Goal: Contribute content: Contribute content

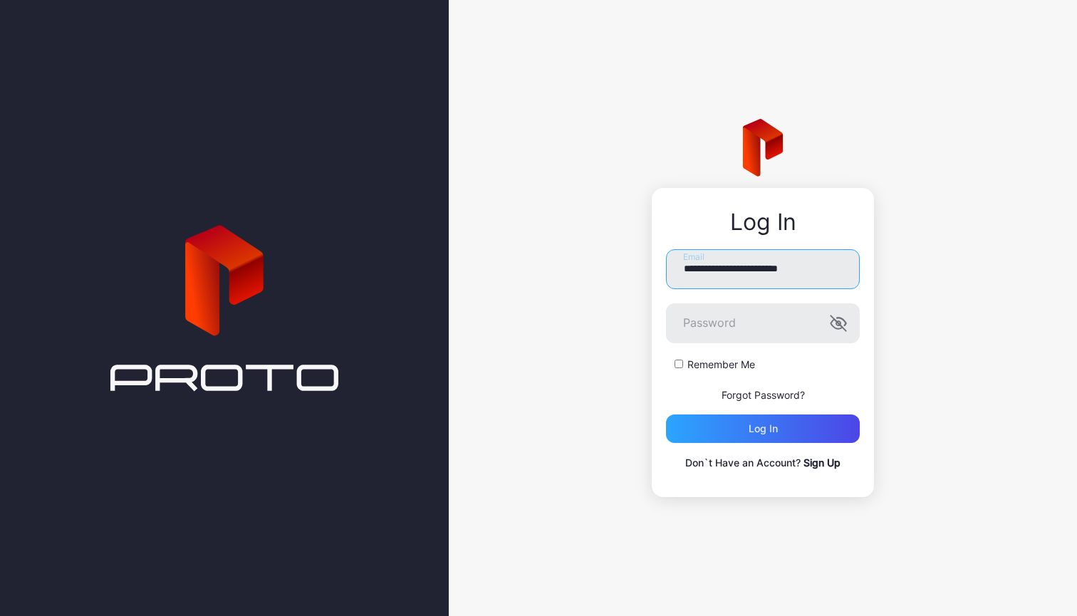
type input "**********"
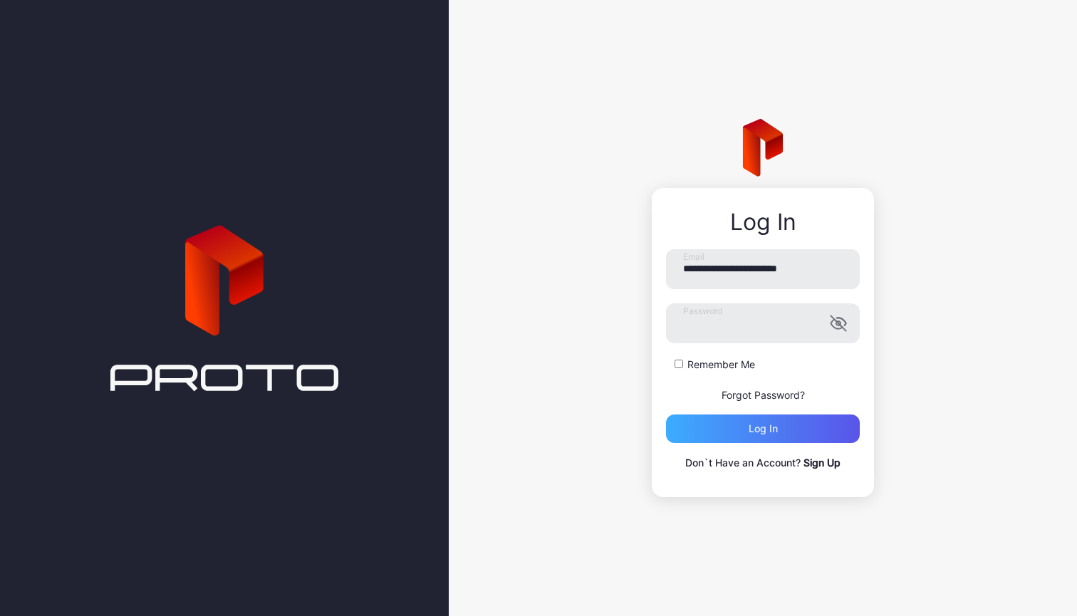
click at [710, 426] on div "Log in" at bounding box center [763, 429] width 194 height 28
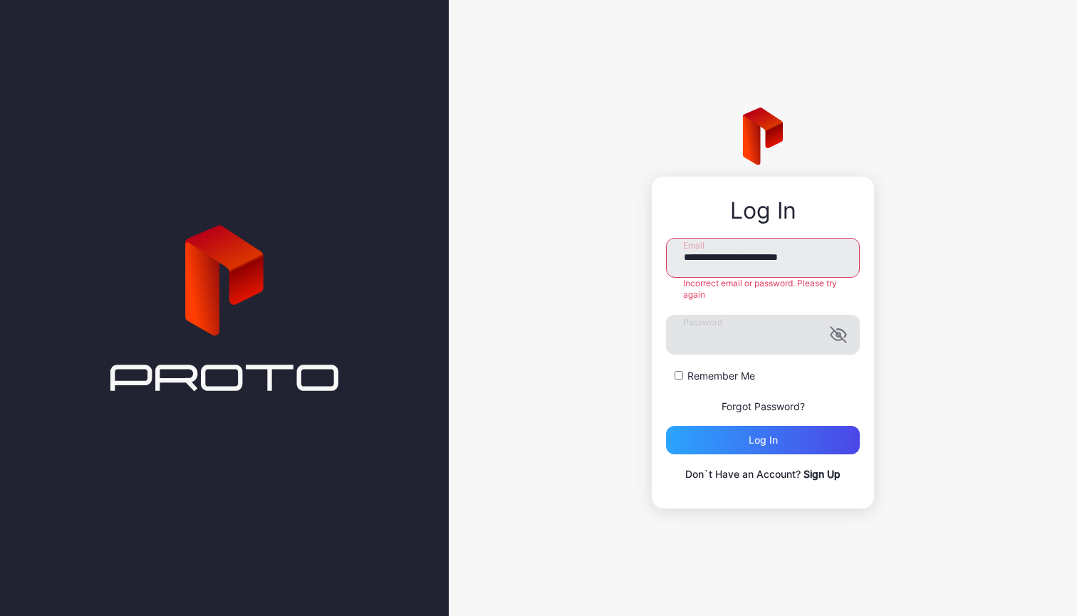
click at [830, 340] on icon "button" at bounding box center [838, 334] width 17 height 17
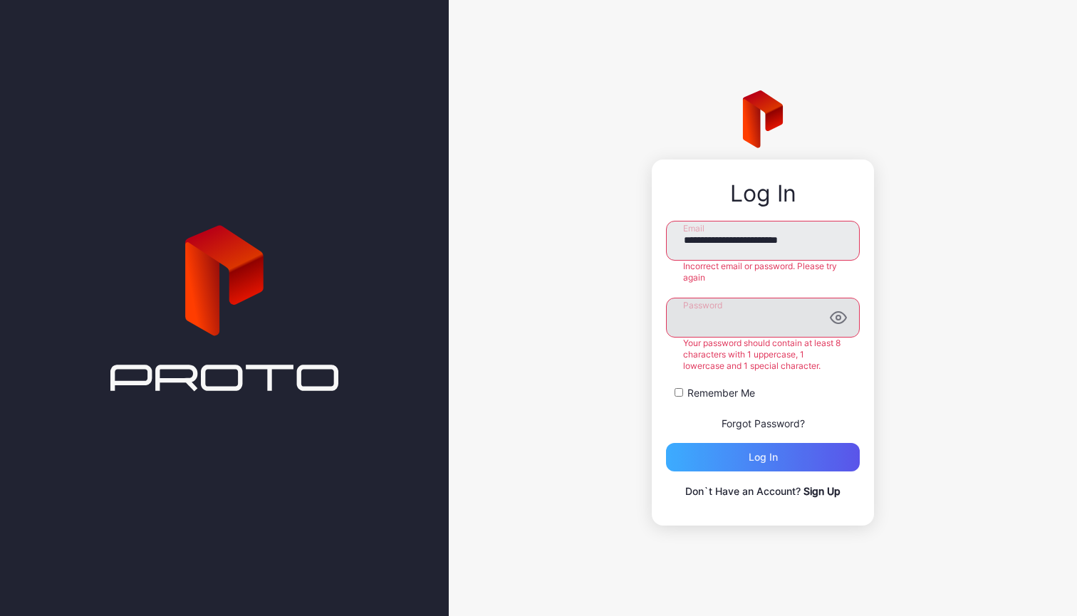
click at [782, 443] on div "Log in" at bounding box center [763, 457] width 194 height 28
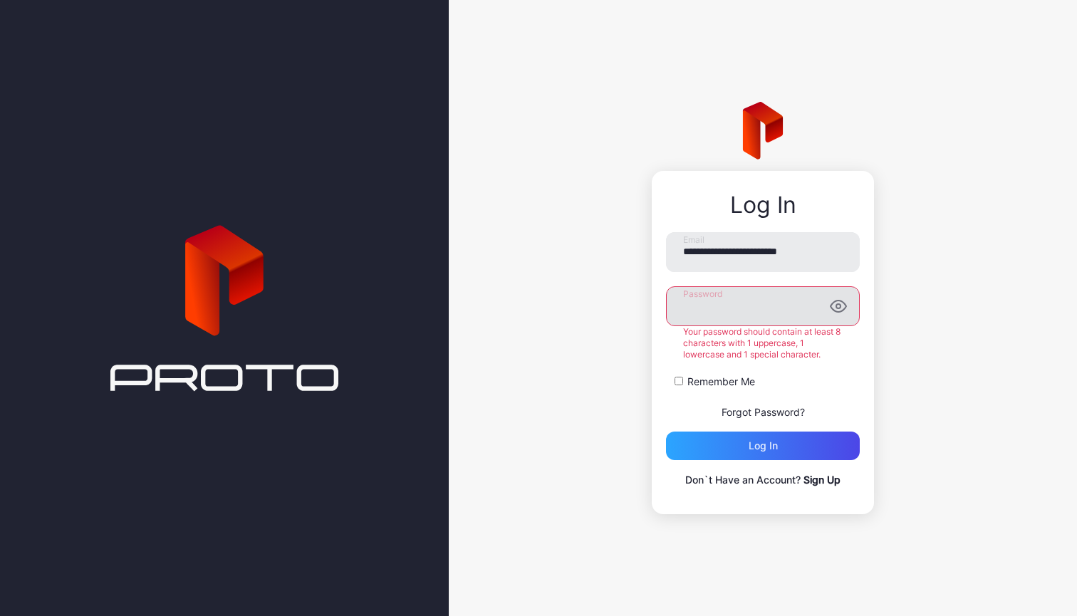
click at [645, 301] on div "**********" at bounding box center [763, 308] width 628 height 616
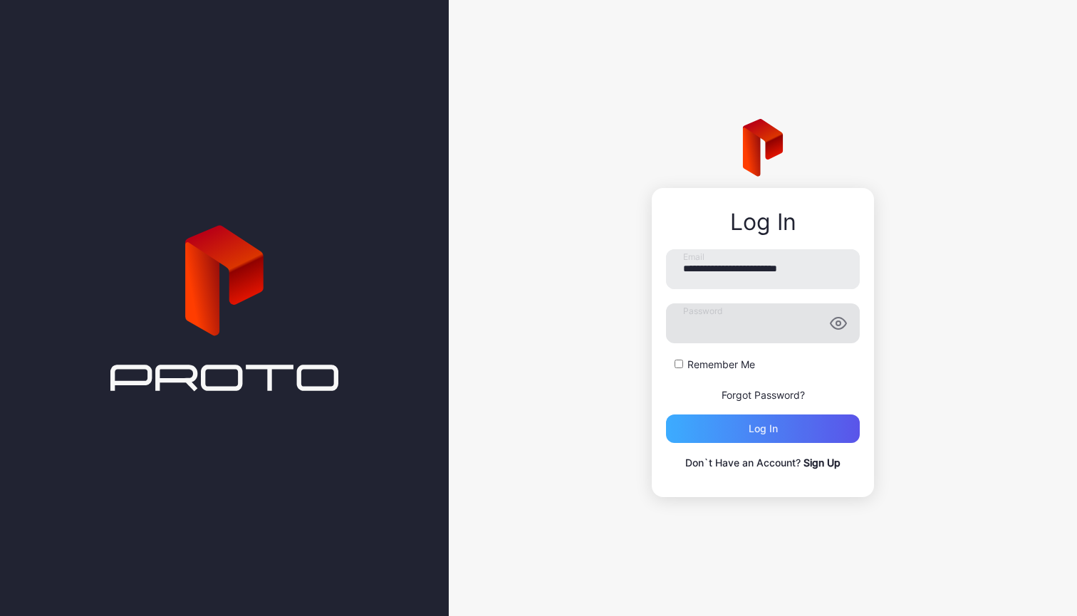
click at [764, 446] on div "**********" at bounding box center [763, 360] width 194 height 222
click at [764, 427] on div "Log in" at bounding box center [763, 428] width 29 height 11
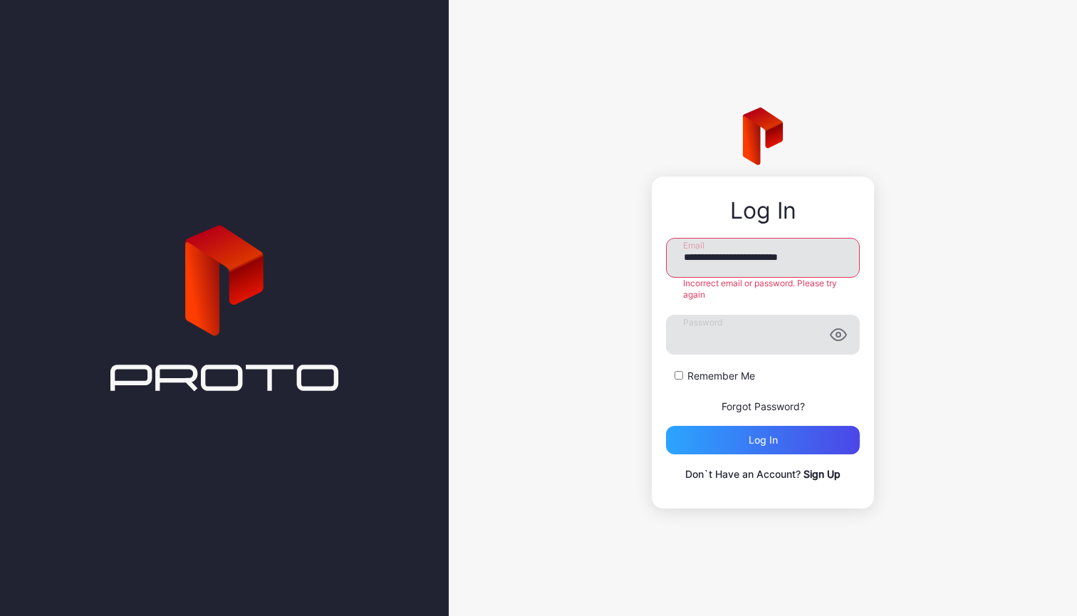
click at [680, 258] on input "**********" at bounding box center [763, 258] width 194 height 40
click at [747, 360] on form "**********" at bounding box center [763, 346] width 194 height 217
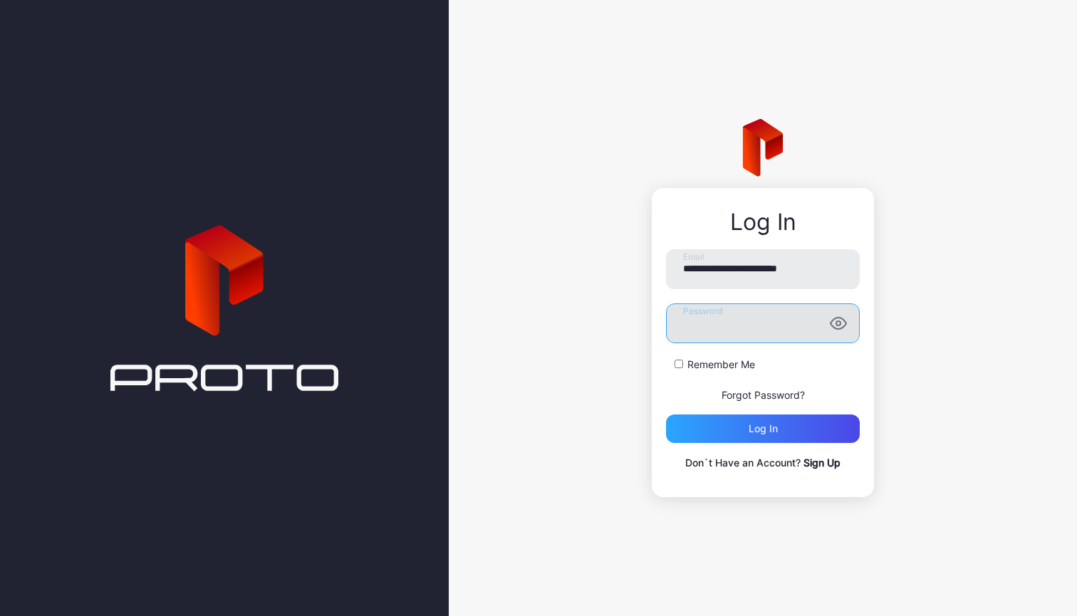
click at [628, 304] on div "**********" at bounding box center [763, 308] width 628 height 616
click at [752, 433] on div "Log in" at bounding box center [763, 428] width 29 height 11
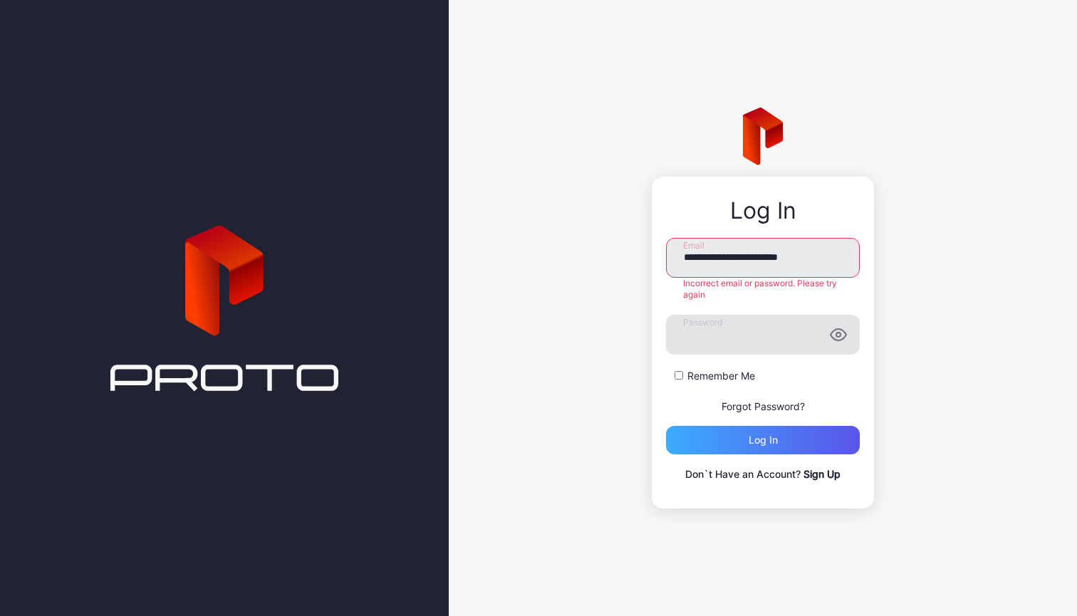
click at [752, 446] on div "Log in" at bounding box center [763, 440] width 194 height 28
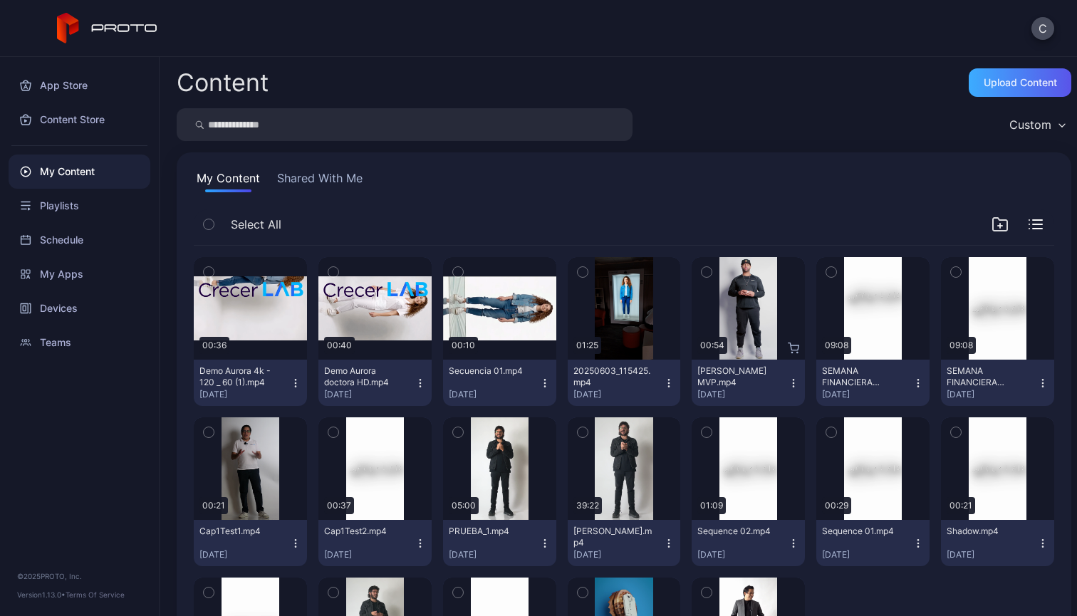
click at [987, 87] on div "Upload Content" at bounding box center [1020, 82] width 73 height 11
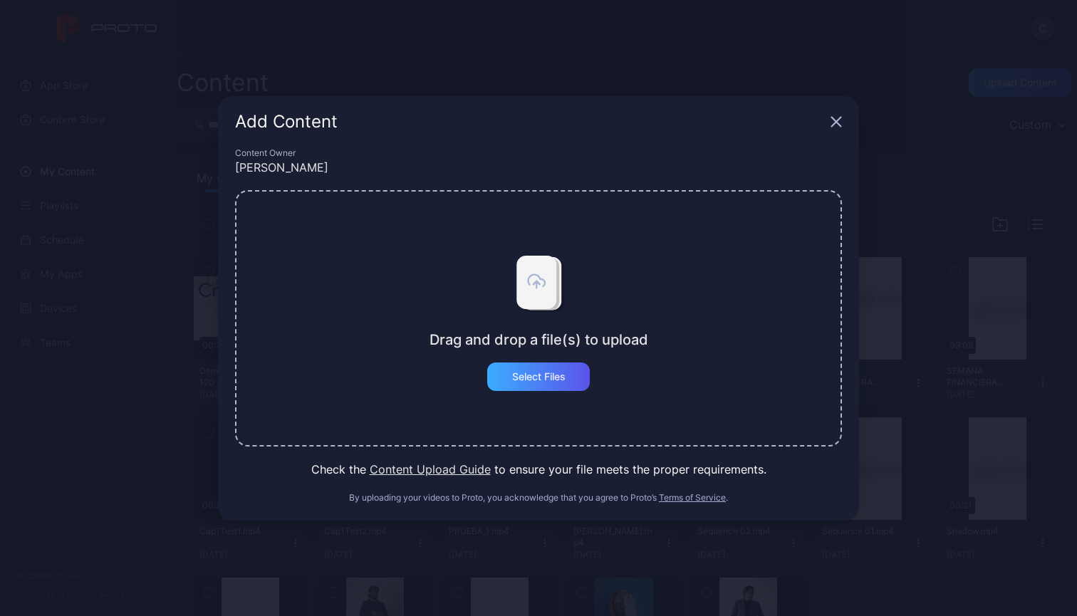
click at [524, 373] on div "Select Files" at bounding box center [538, 376] width 53 height 11
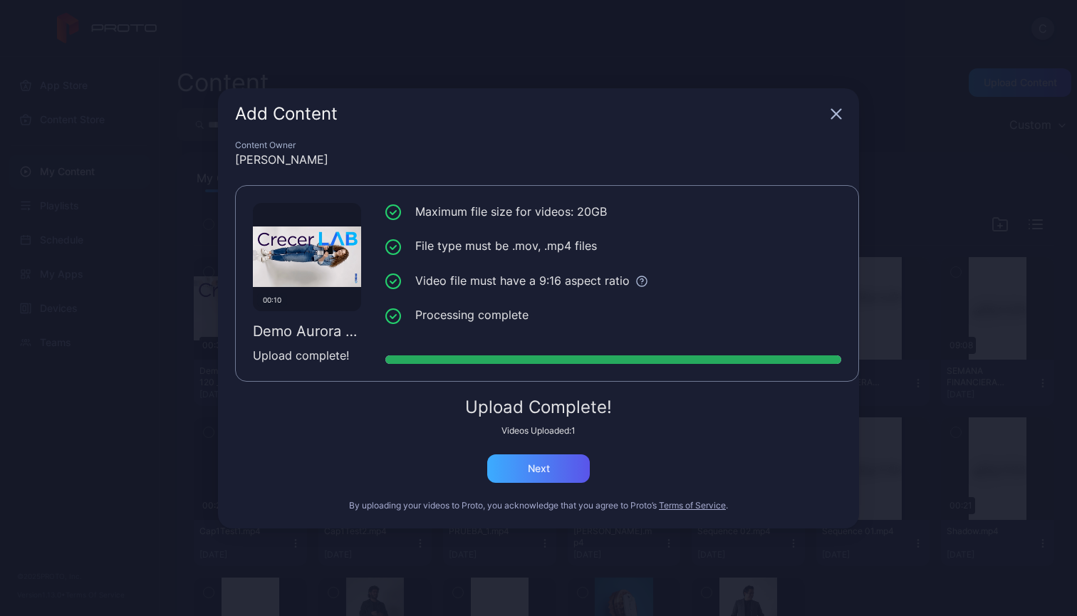
click at [540, 471] on div "Next" at bounding box center [539, 468] width 22 height 11
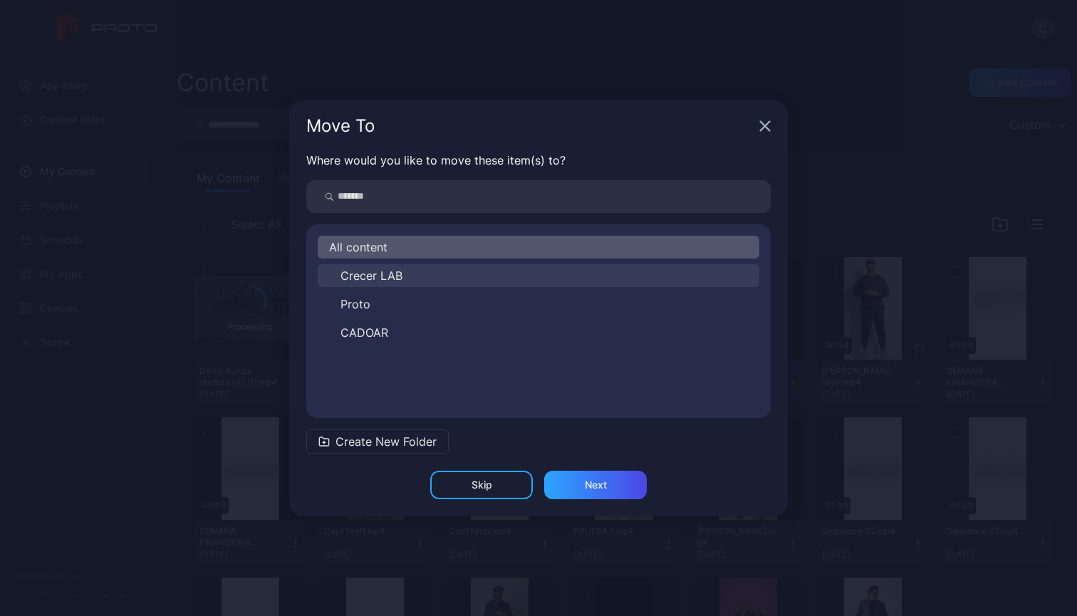
click at [389, 277] on span "Crecer LAB" at bounding box center [372, 275] width 62 height 17
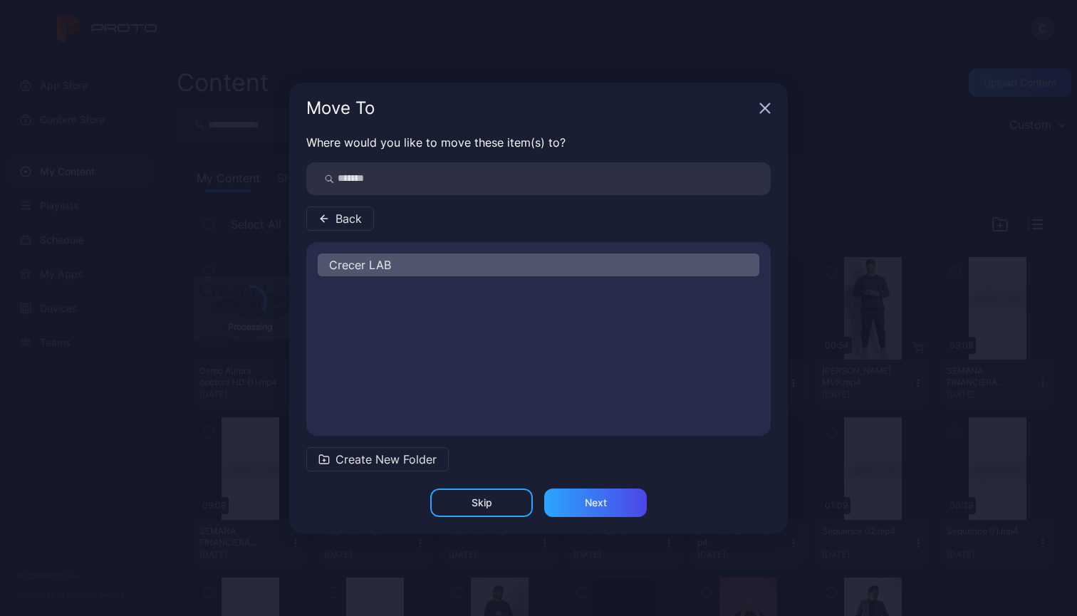
click at [361, 222] on span "Back" at bounding box center [349, 218] width 26 height 17
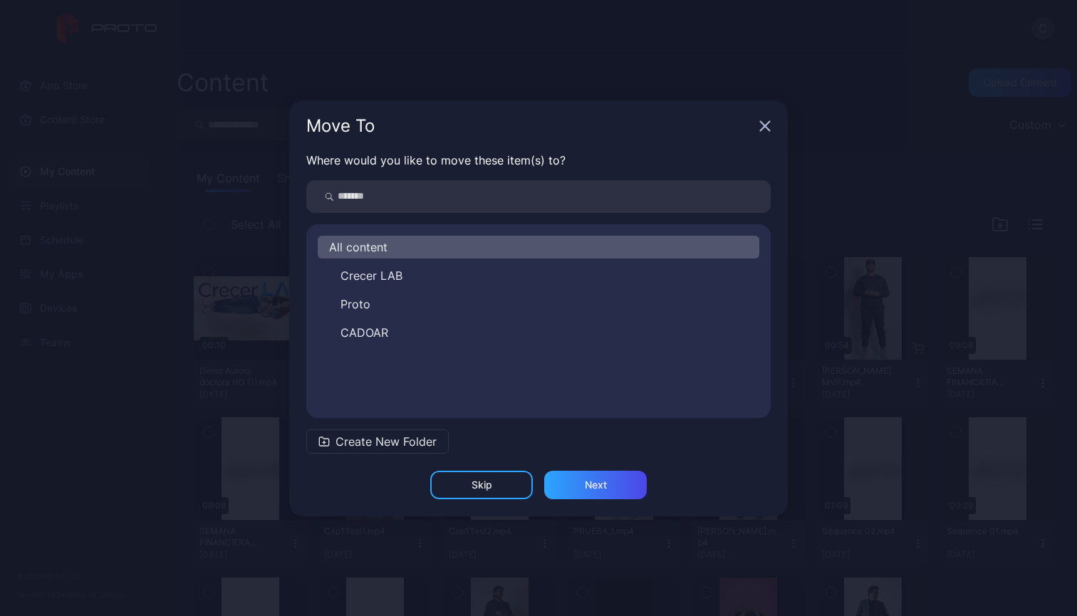
click at [410, 439] on span "Create New Folder" at bounding box center [386, 441] width 101 height 17
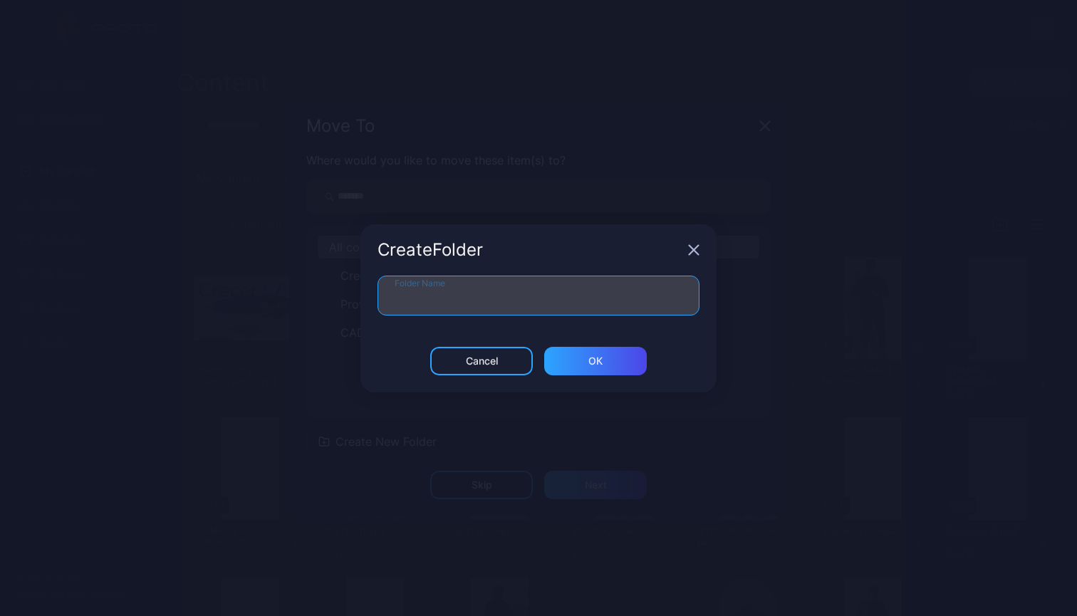
click at [492, 307] on input "Folder Name" at bounding box center [539, 296] width 322 height 40
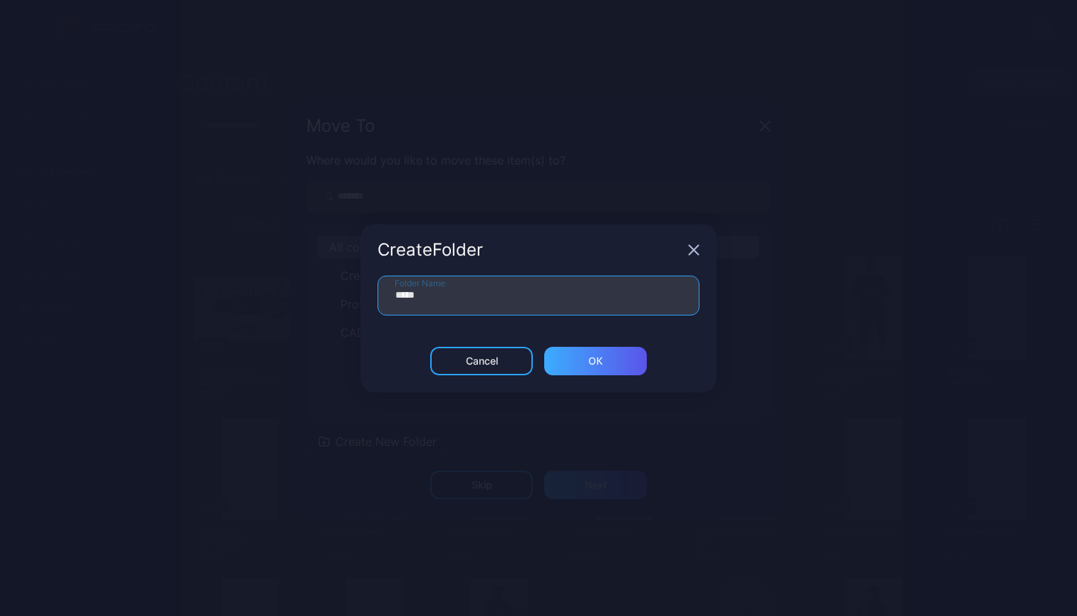
type input "*****"
click at [600, 365] on div "ОК" at bounding box center [595, 360] width 14 height 11
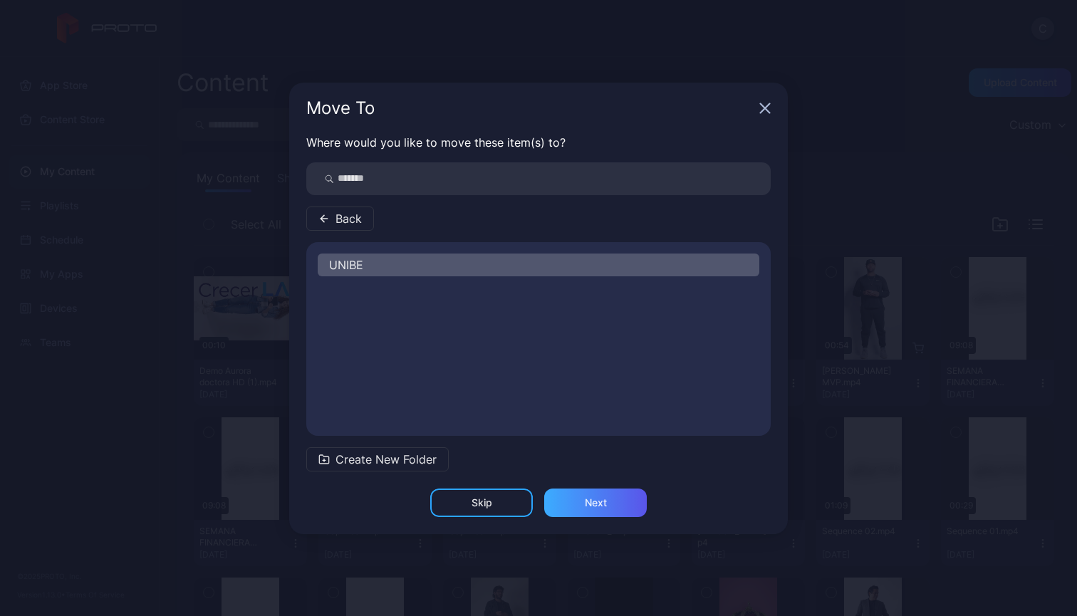
click at [594, 513] on div "Next" at bounding box center [595, 503] width 103 height 28
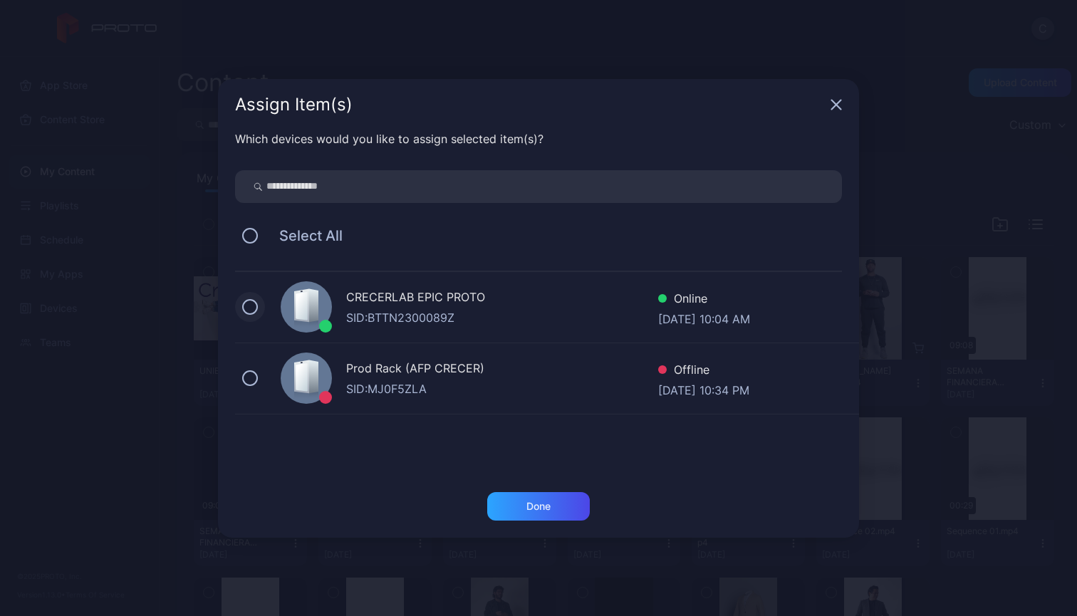
click at [246, 308] on button at bounding box center [250, 307] width 16 height 16
click at [548, 512] on div "Done" at bounding box center [538, 506] width 103 height 28
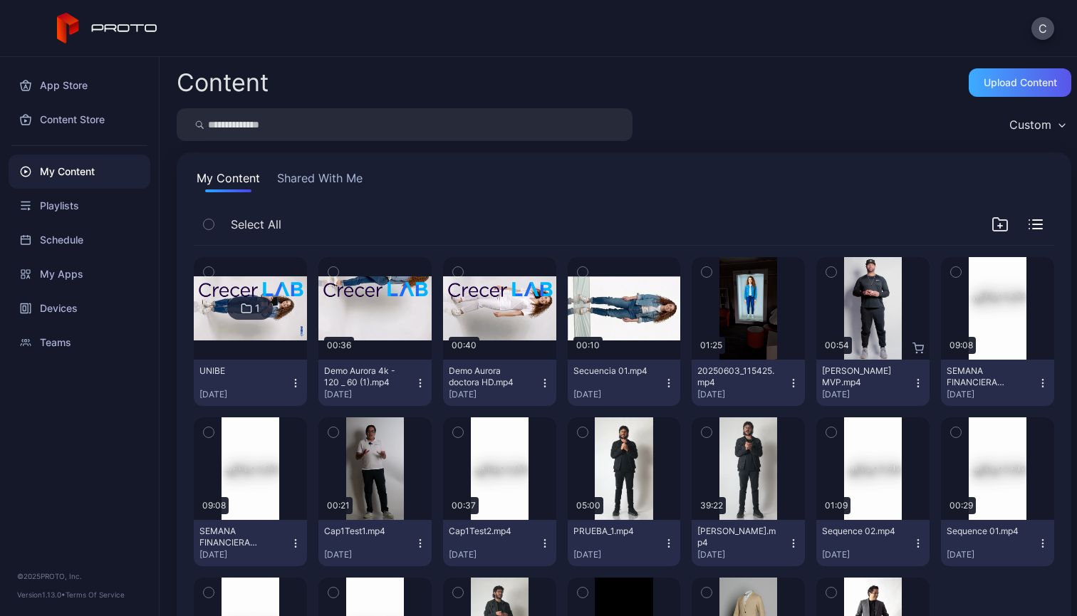
click at [986, 88] on div "Upload Content" at bounding box center [1020, 82] width 103 height 28
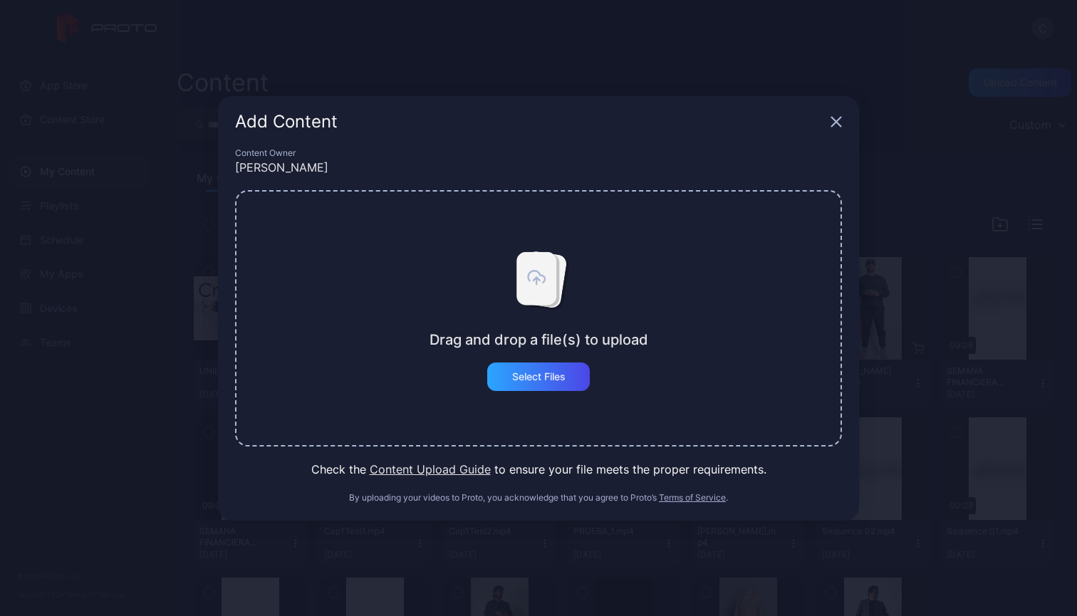
click at [526, 303] on icon at bounding box center [536, 277] width 40 height 53
click at [550, 387] on div "Select Files" at bounding box center [538, 377] width 103 height 28
click at [540, 366] on div "Select Files" at bounding box center [538, 377] width 103 height 28
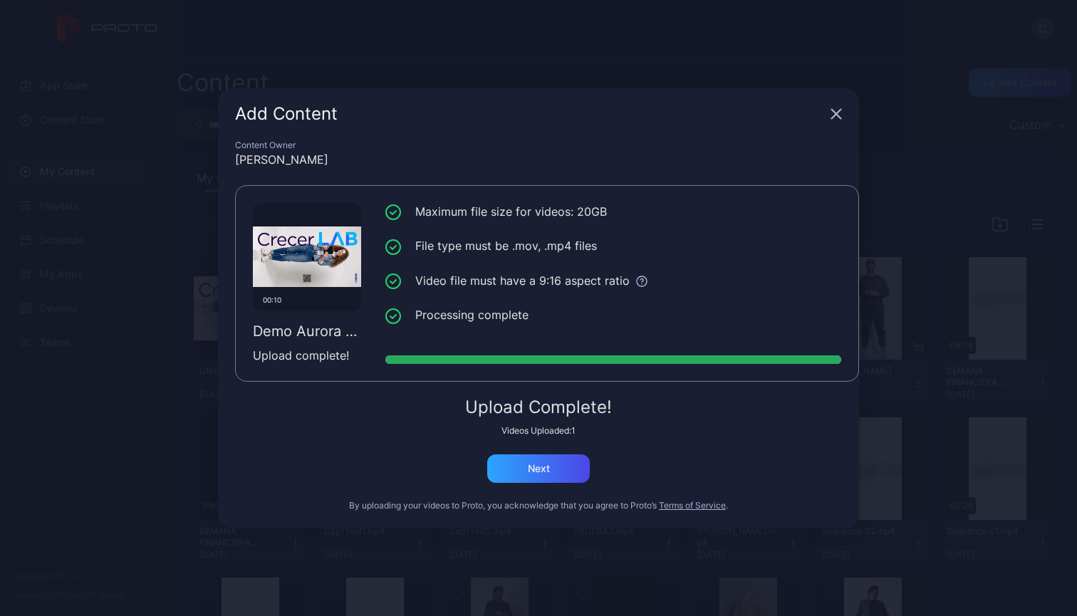
click at [836, 113] on icon "button" at bounding box center [836, 113] width 9 height 9
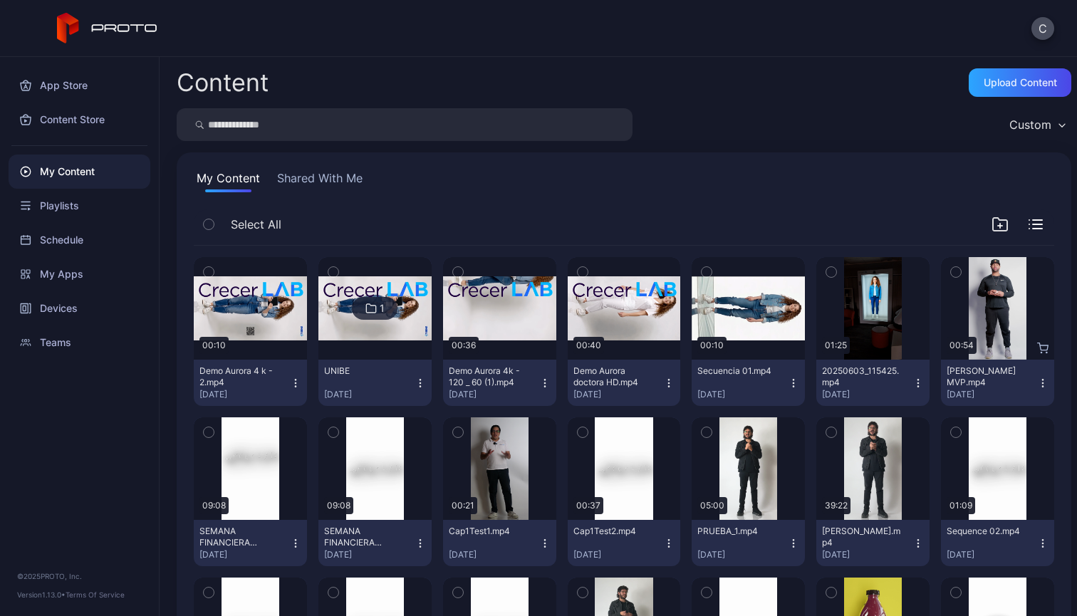
click at [211, 273] on icon "button" at bounding box center [209, 272] width 10 height 16
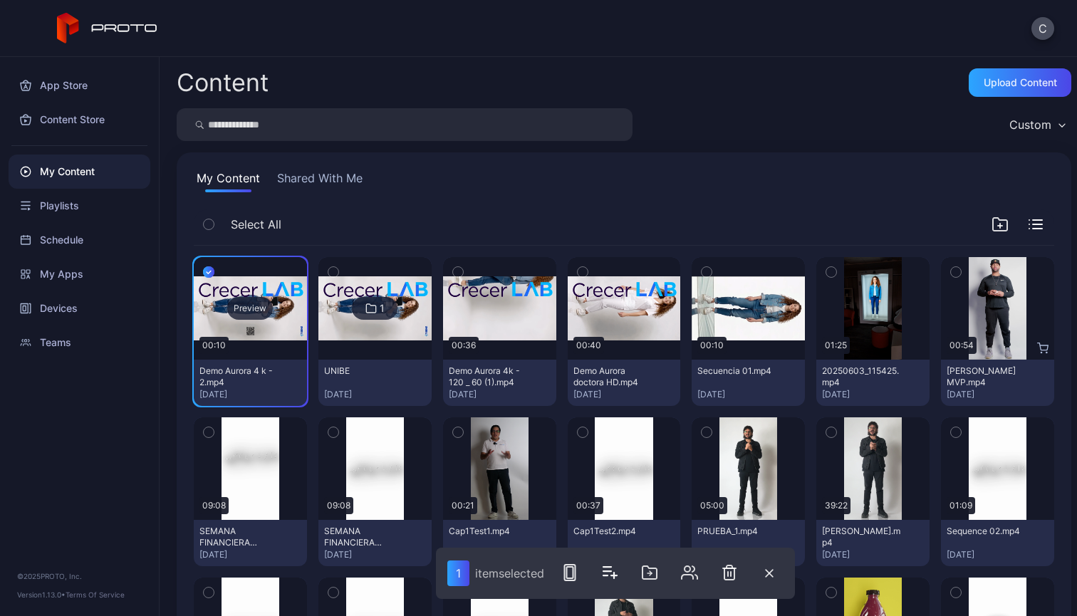
click at [279, 337] on div "Preview" at bounding box center [250, 308] width 113 height 103
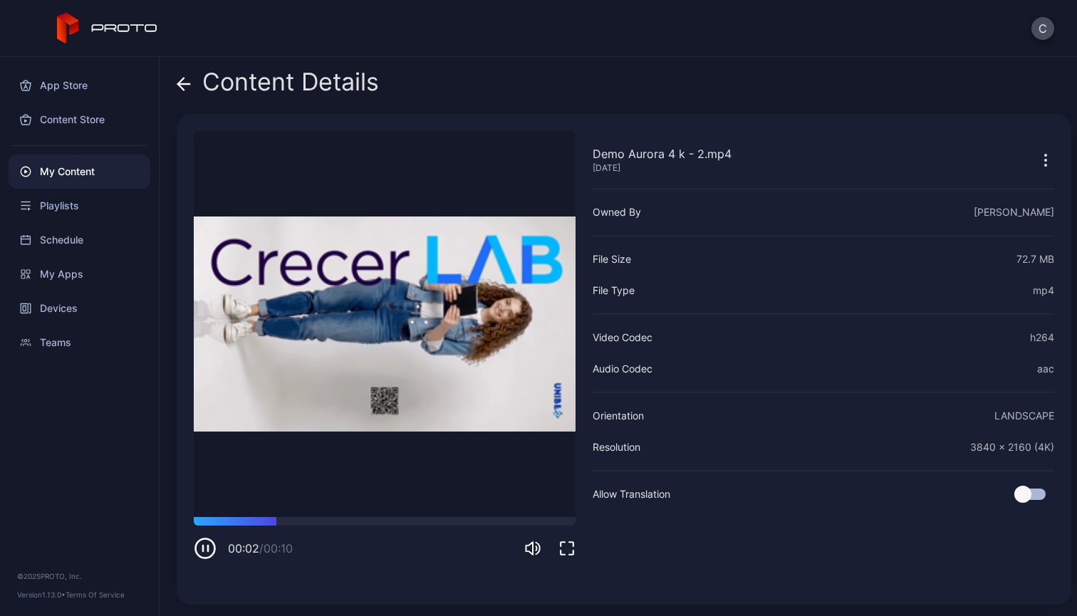
click at [568, 555] on icon "button" at bounding box center [567, 548] width 13 height 13
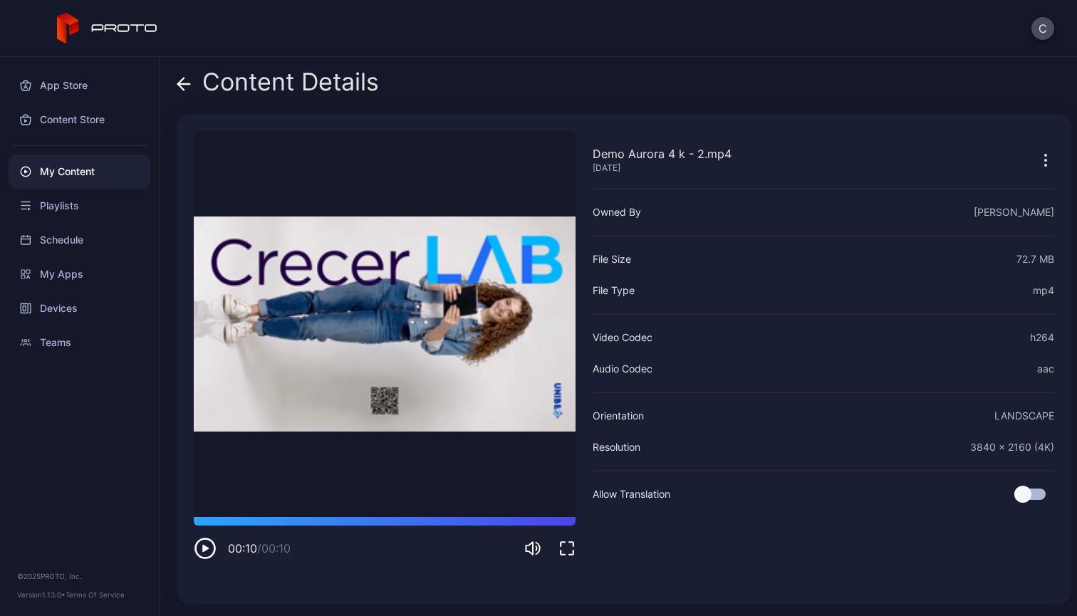
click at [186, 83] on icon at bounding box center [184, 84] width 14 height 14
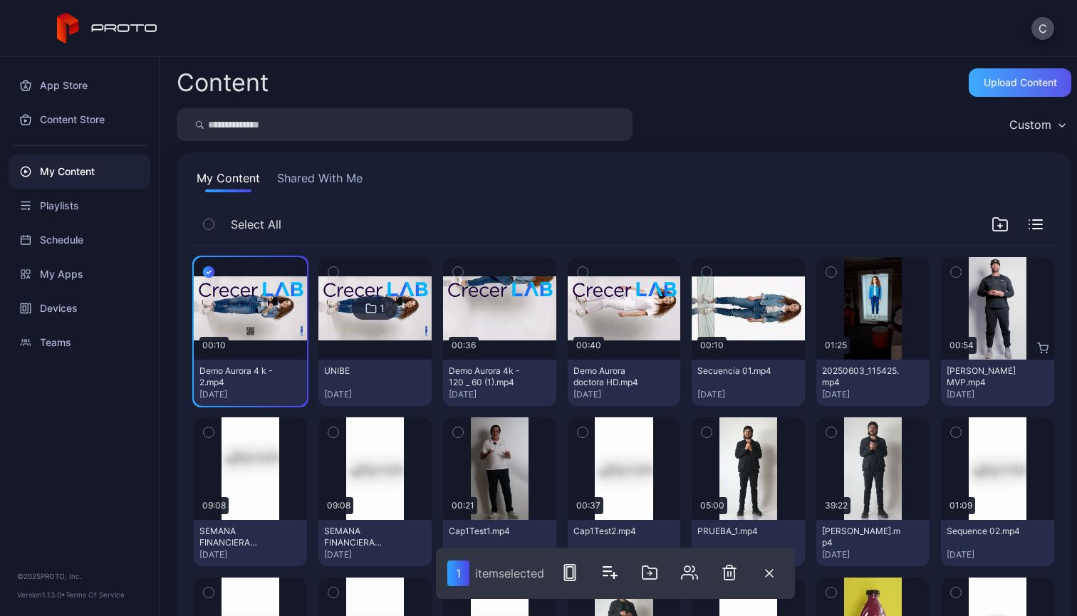
click at [1011, 82] on div "Upload Content" at bounding box center [1020, 82] width 73 height 11
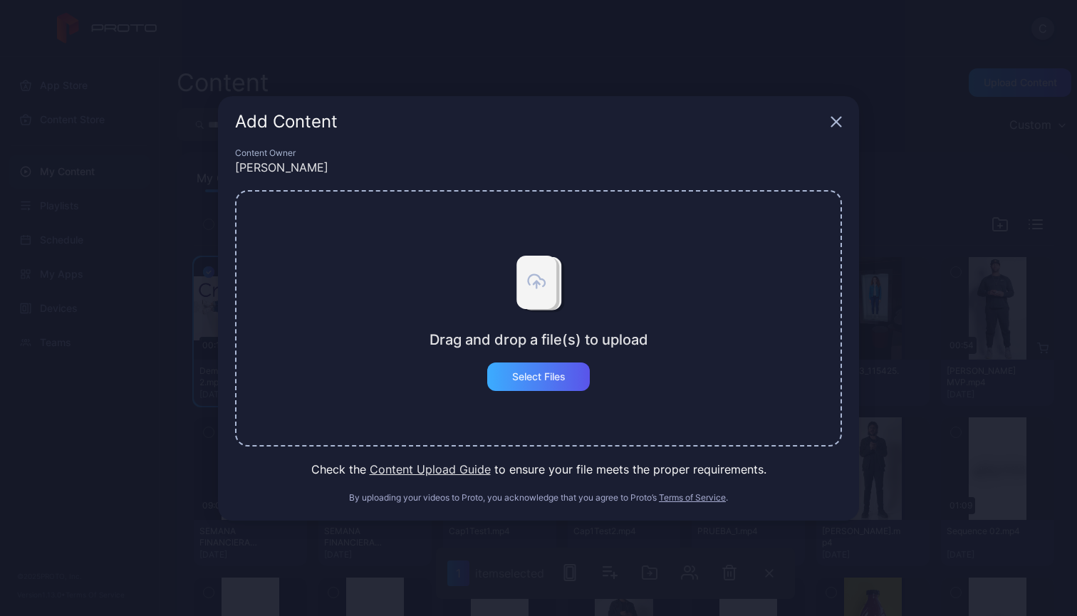
click at [550, 383] on div "Select Files" at bounding box center [538, 377] width 103 height 28
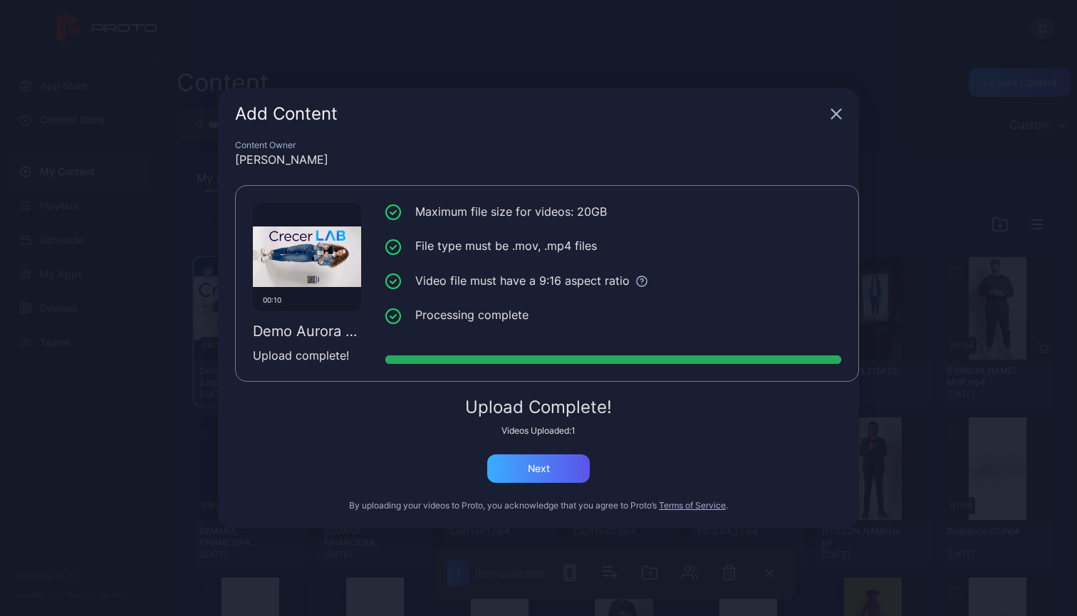
click at [570, 463] on div "Next" at bounding box center [538, 469] width 103 height 28
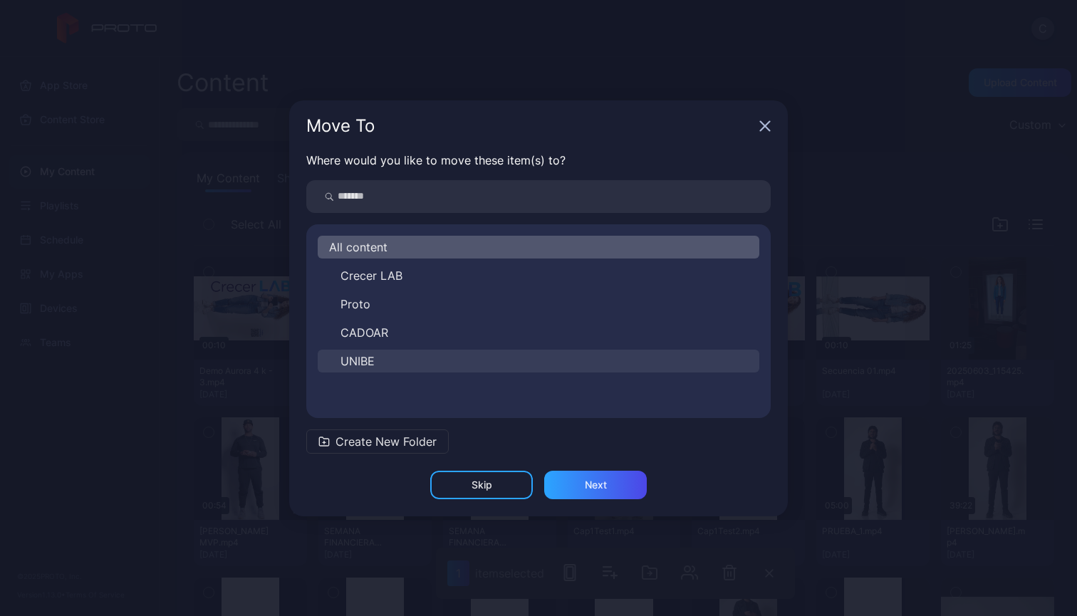
click at [426, 355] on button "UNIBE" at bounding box center [539, 361] width 442 height 23
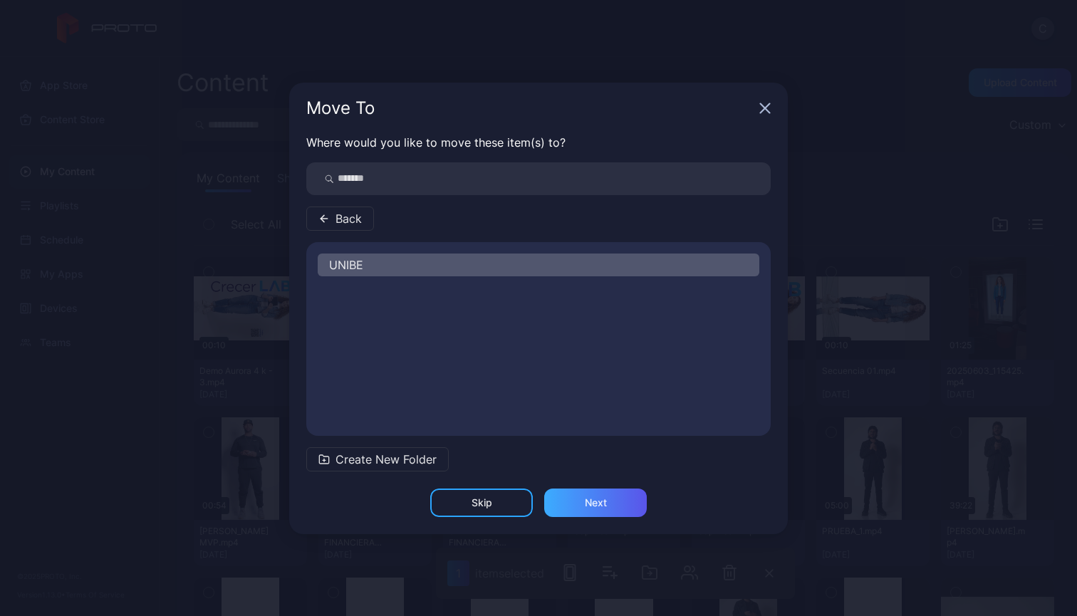
click at [586, 507] on div "Next" at bounding box center [596, 502] width 22 height 11
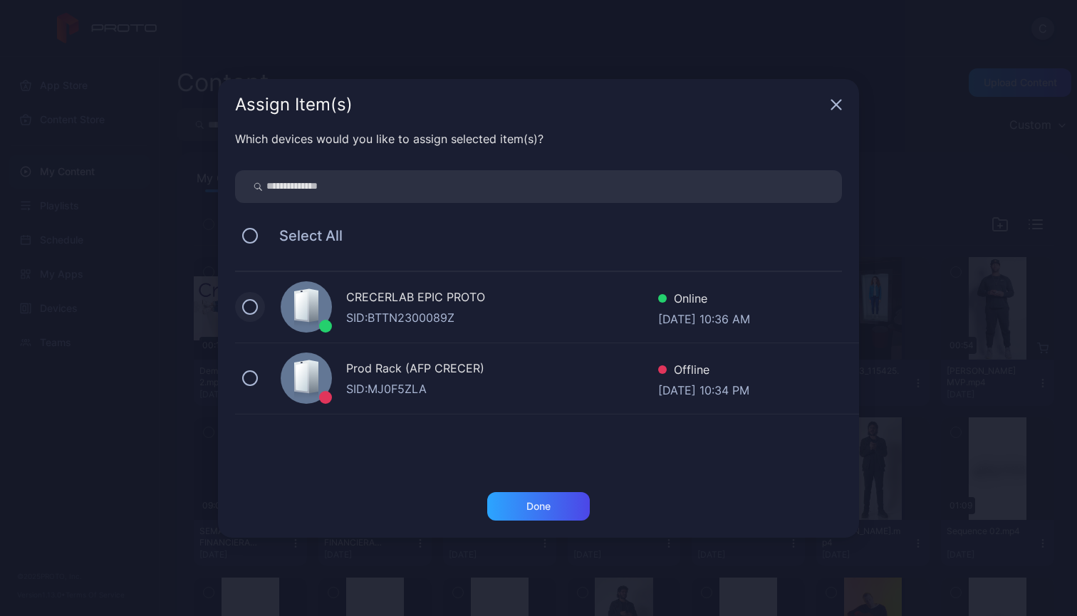
click at [247, 310] on button at bounding box center [250, 307] width 16 height 16
click at [538, 503] on div "Done" at bounding box center [538, 506] width 24 height 11
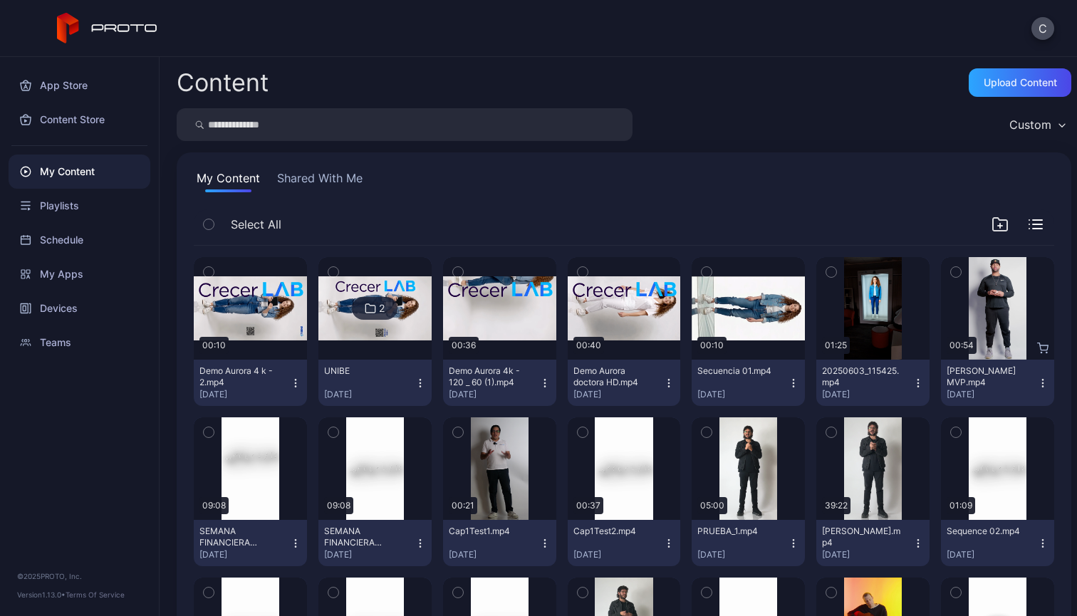
click at [1029, 123] on div "Custom" at bounding box center [1030, 125] width 42 height 14
click at [806, 79] on div "Content Upload Content" at bounding box center [624, 82] width 895 height 28
click at [50, 177] on div "My Content" at bounding box center [80, 172] width 142 height 34
click at [412, 332] on img at bounding box center [374, 307] width 113 height 63
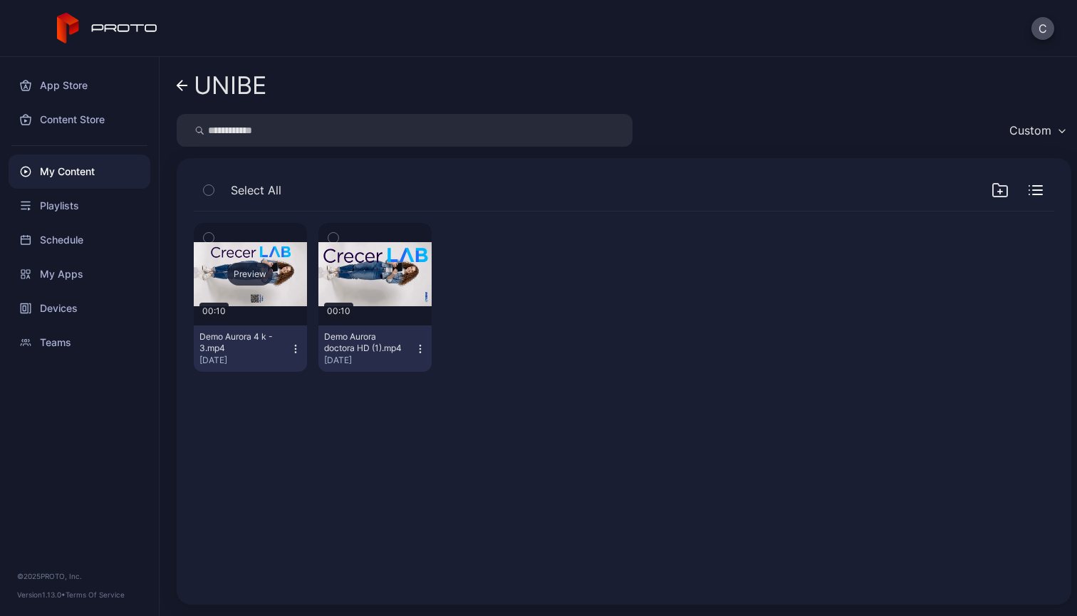
click at [284, 291] on div "Preview" at bounding box center [250, 274] width 113 height 103
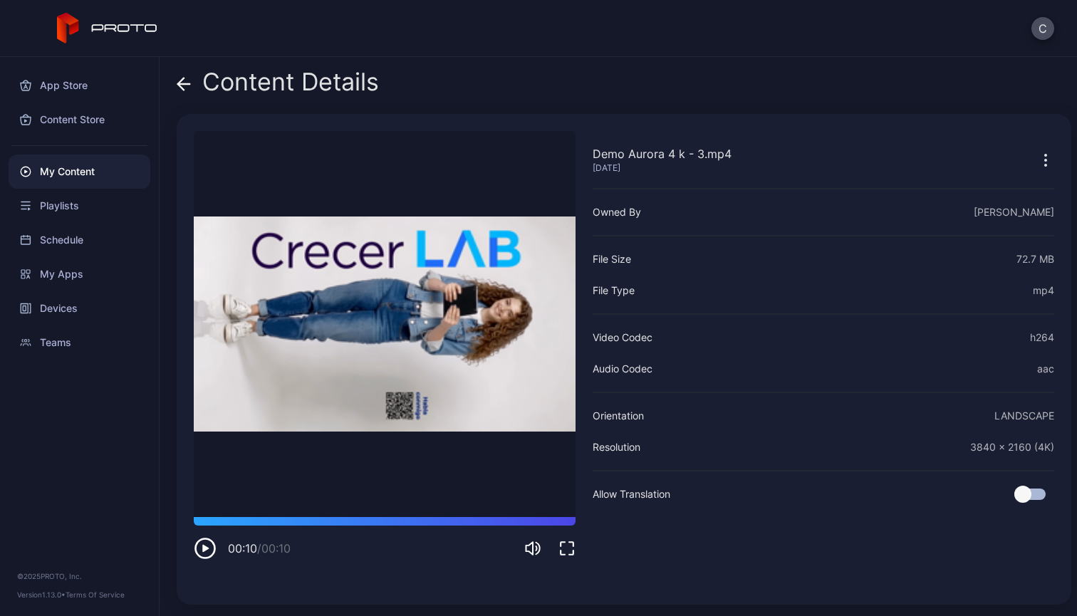
click at [207, 546] on icon "button" at bounding box center [205, 548] width 23 height 23
click at [193, 84] on div "Content Details" at bounding box center [278, 85] width 202 height 34
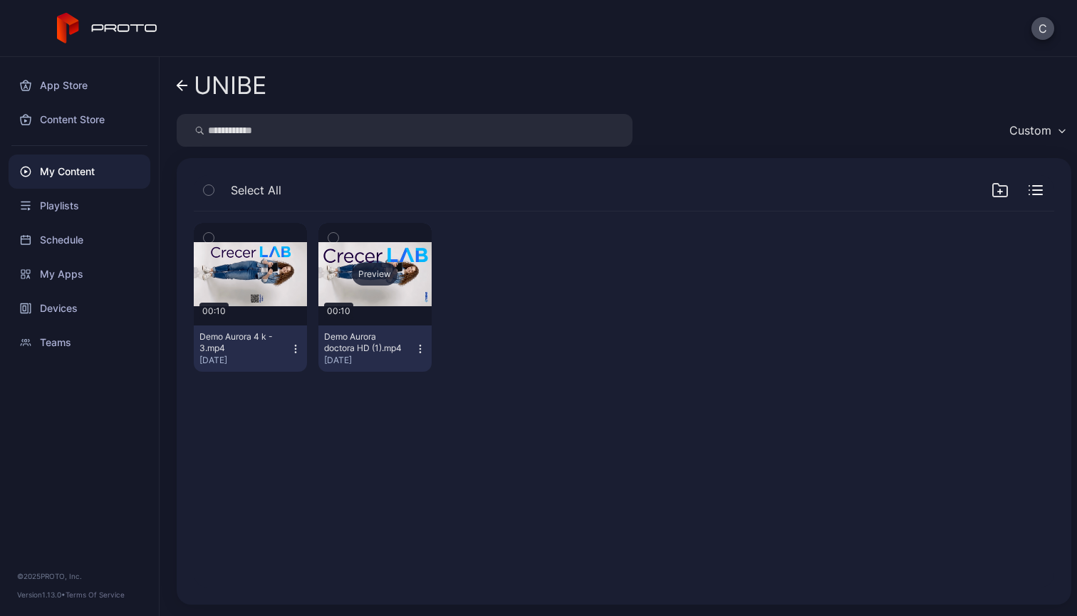
click at [375, 291] on div "Preview" at bounding box center [374, 274] width 113 height 103
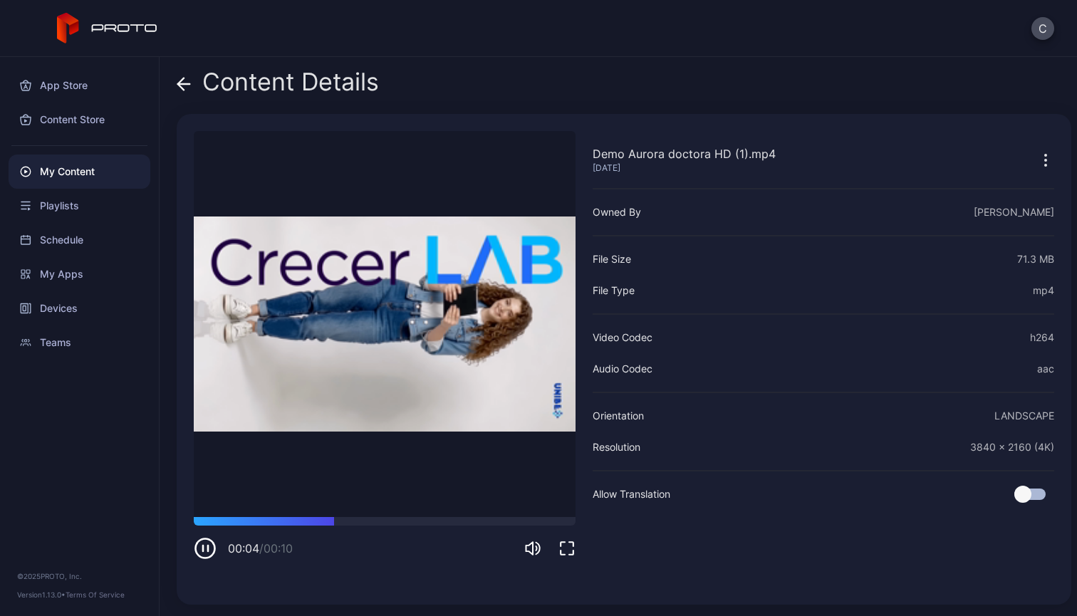
click at [182, 88] on icon at bounding box center [181, 84] width 6 height 12
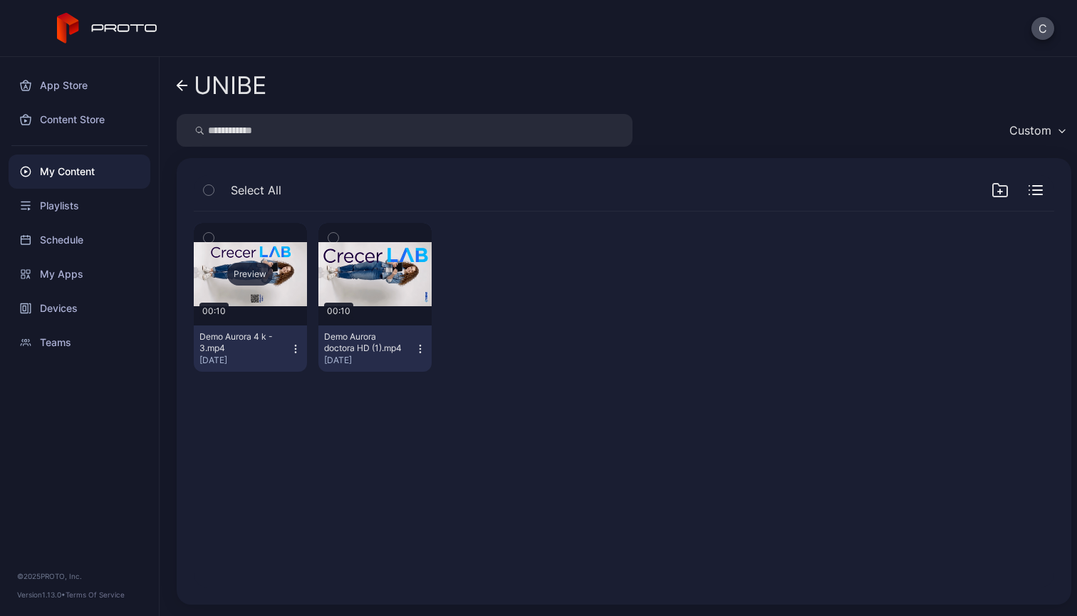
click at [246, 284] on div "Preview" at bounding box center [250, 274] width 46 height 23
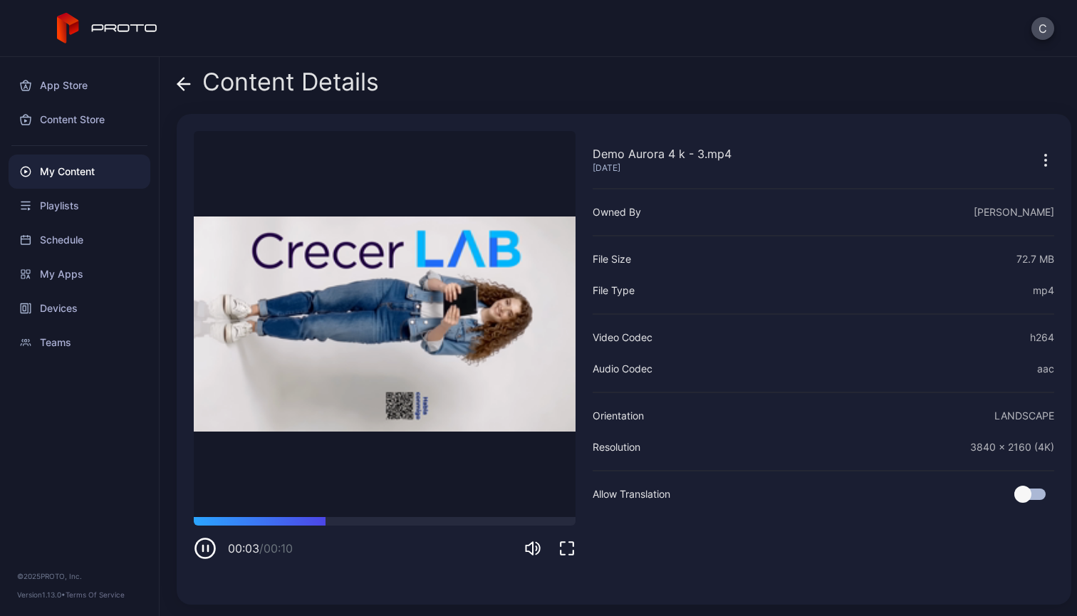
click at [329, 313] on video "Sorry, your browser doesn‘t support embedded videos" at bounding box center [385, 324] width 382 height 386
click at [187, 85] on icon at bounding box center [184, 84] width 14 height 14
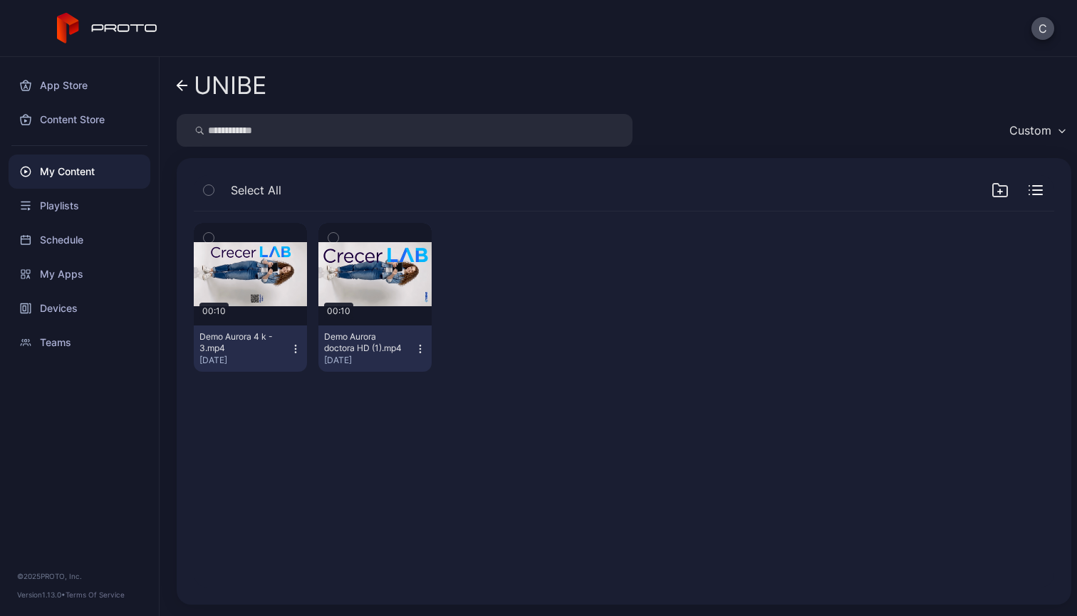
click at [998, 192] on icon "button" at bounding box center [1000, 192] width 4 height 0
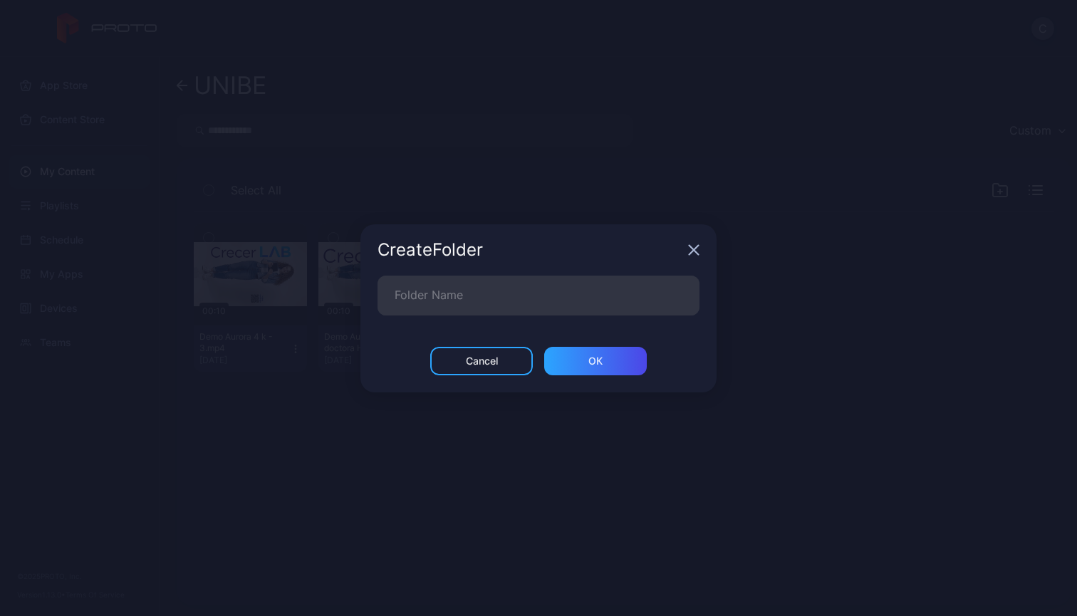
click at [690, 254] on icon "button" at bounding box center [694, 249] width 9 height 9
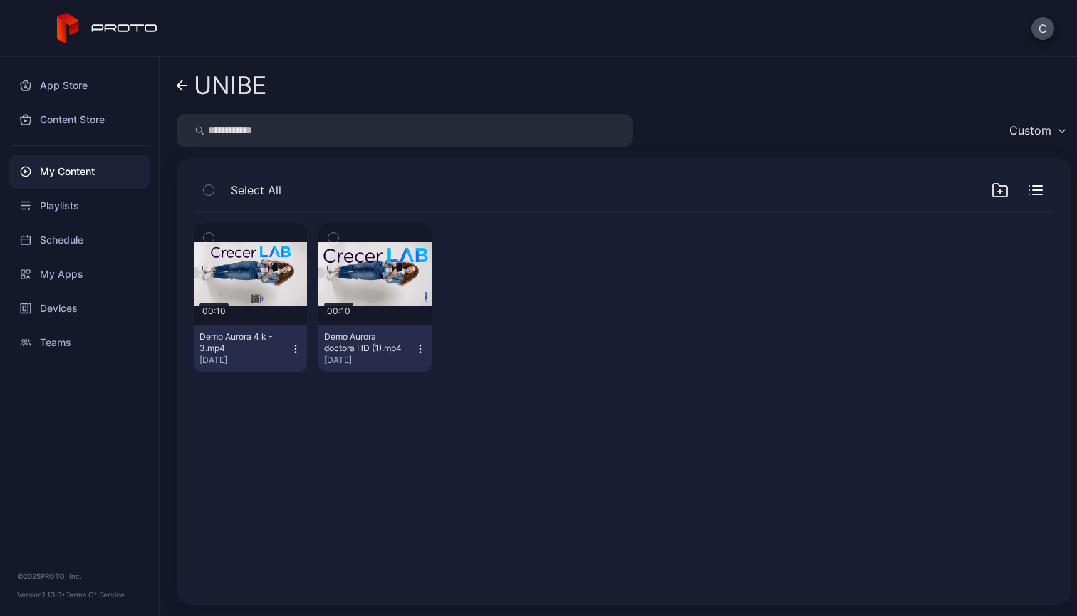
click at [182, 81] on icon at bounding box center [179, 86] width 5 height 10
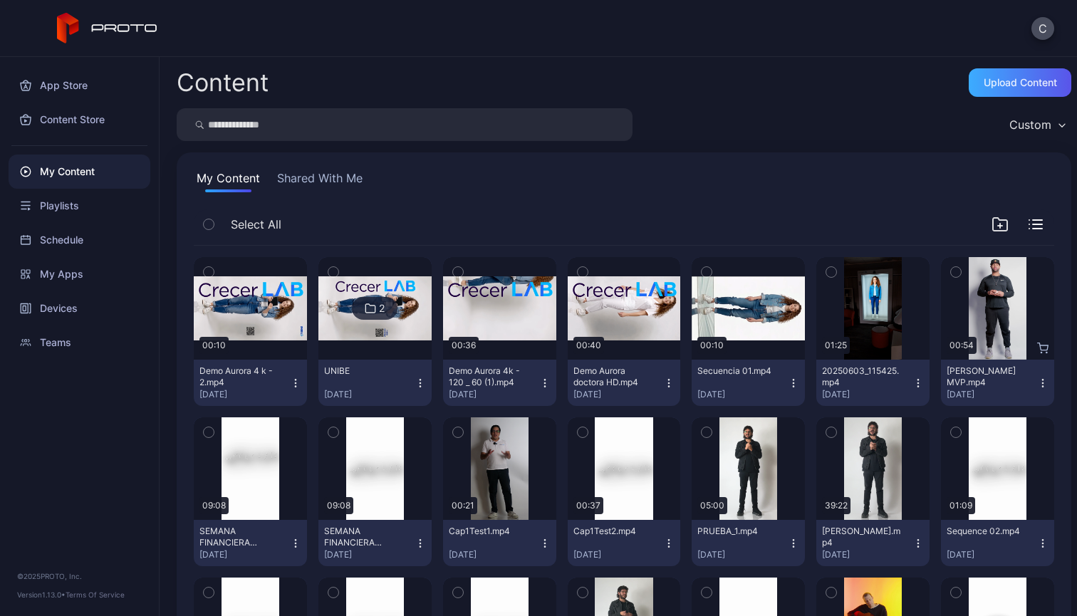
click at [1014, 82] on div "Upload Content" at bounding box center [1020, 82] width 73 height 11
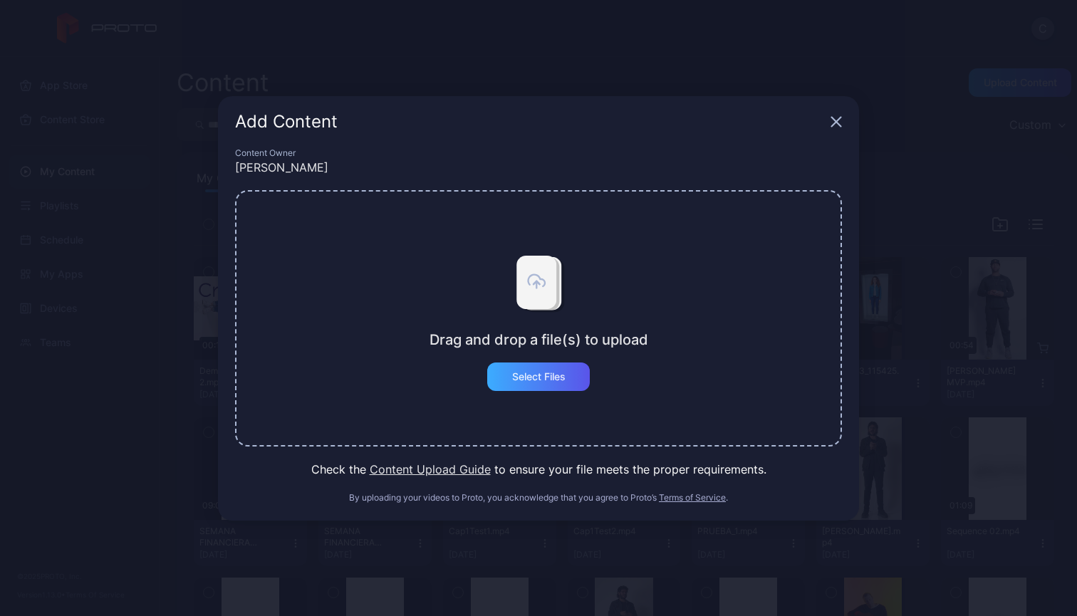
click at [541, 378] on div "Select Files" at bounding box center [538, 376] width 53 height 11
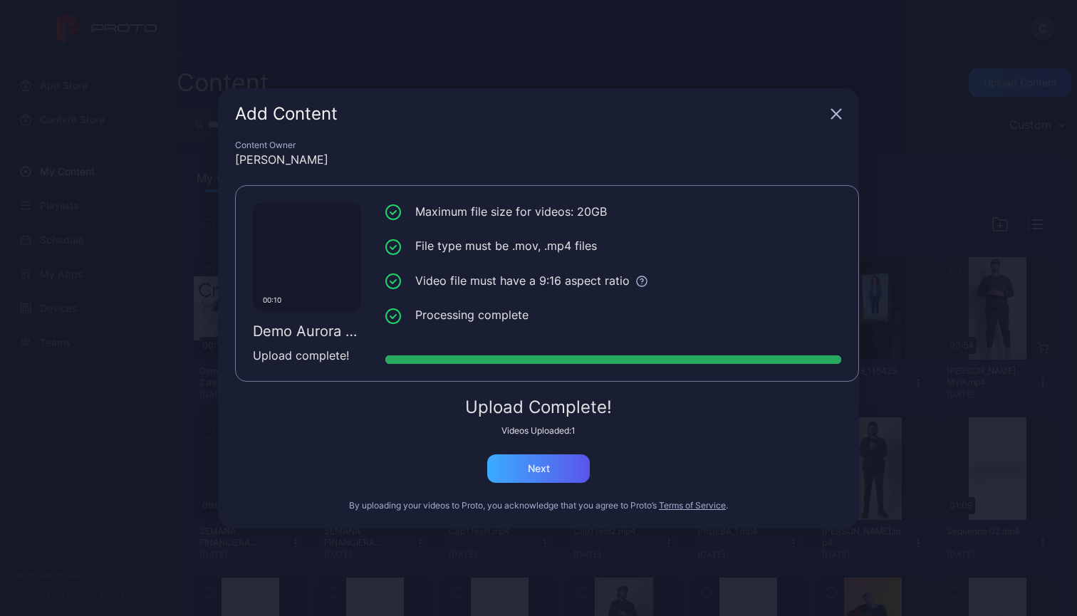
click at [551, 473] on div "Next" at bounding box center [538, 469] width 103 height 28
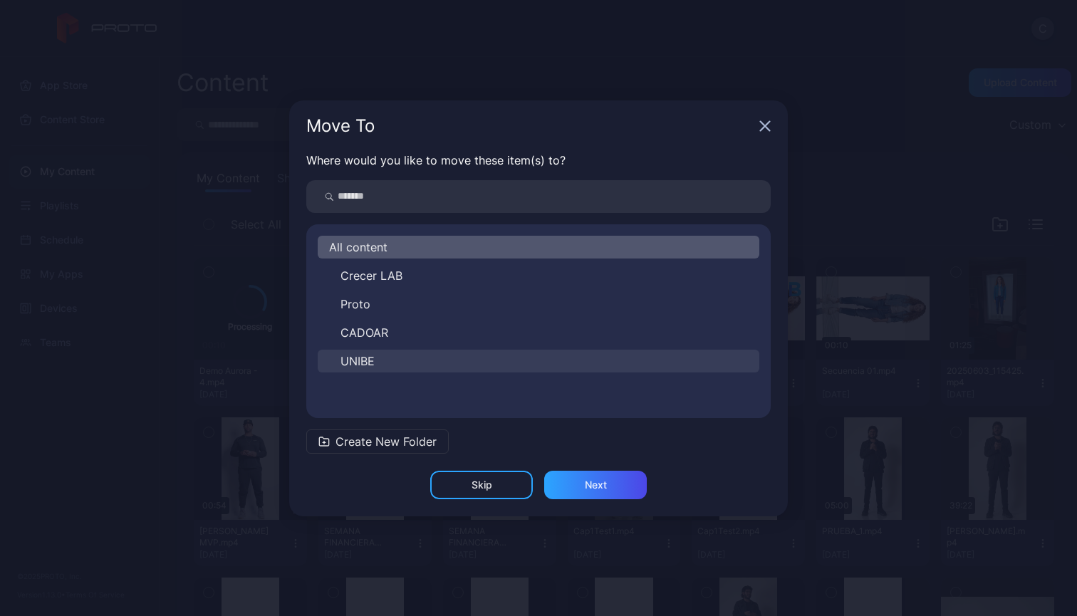
click at [398, 360] on button "UNIBE" at bounding box center [539, 361] width 442 height 23
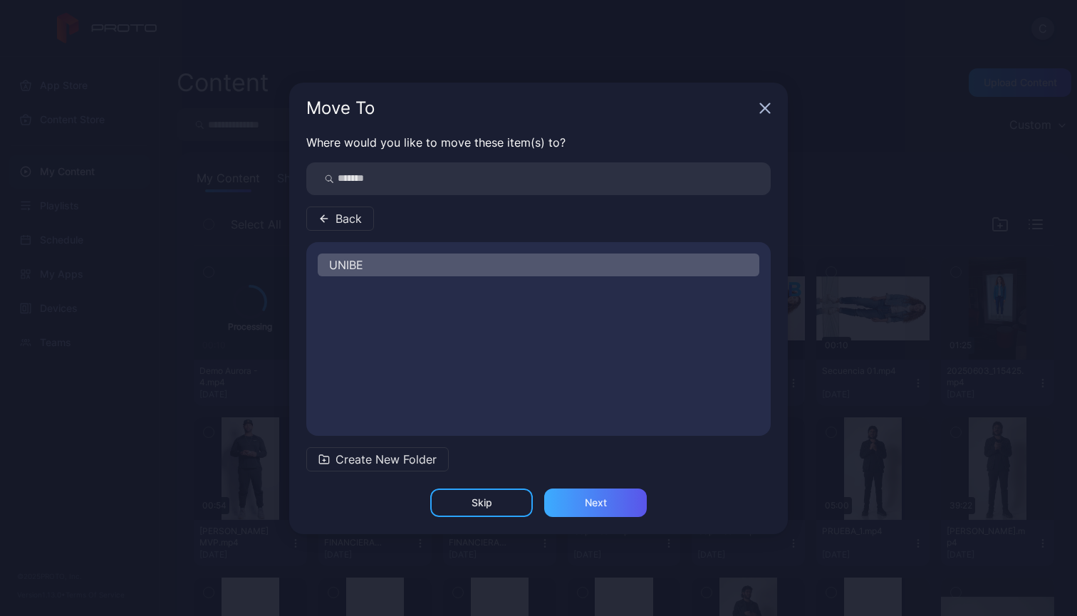
click at [587, 501] on div "Next" at bounding box center [596, 502] width 22 height 11
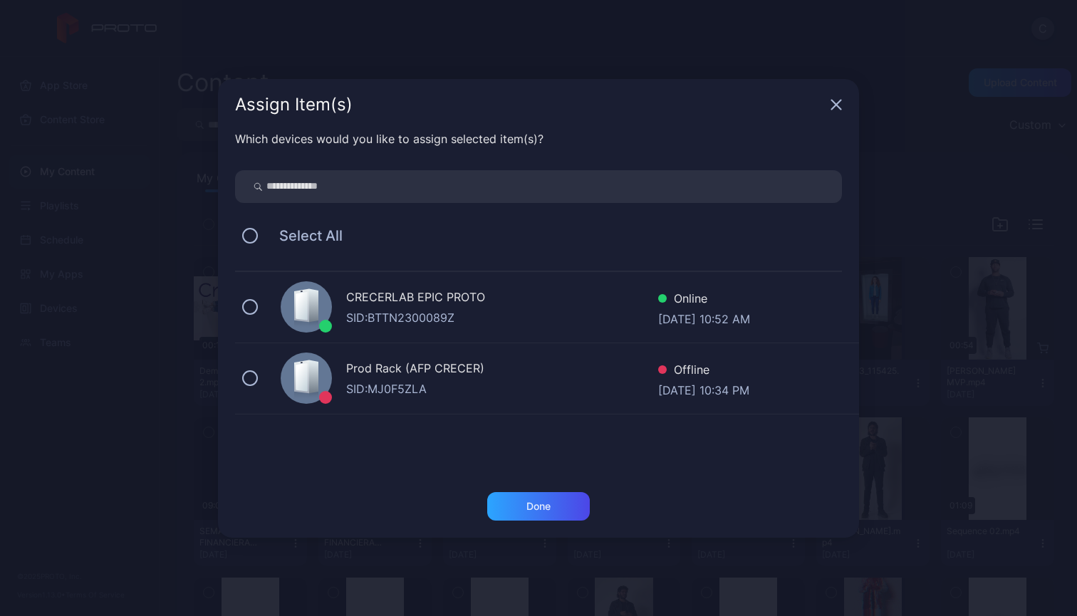
click at [262, 307] on div "CRECERLAB EPIC PROTO SID: BTTN2300089Z Online [DATE] 10:52 AM" at bounding box center [547, 307] width 624 height 71
click at [557, 510] on div "Done" at bounding box center [538, 506] width 103 height 28
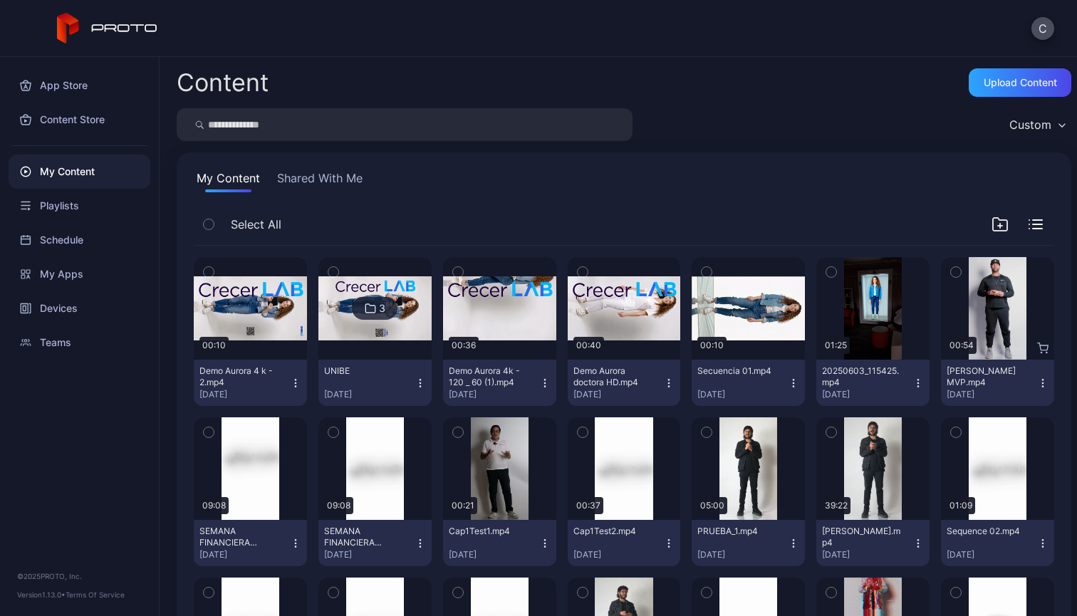
click at [211, 274] on icon "button" at bounding box center [209, 272] width 10 height 16
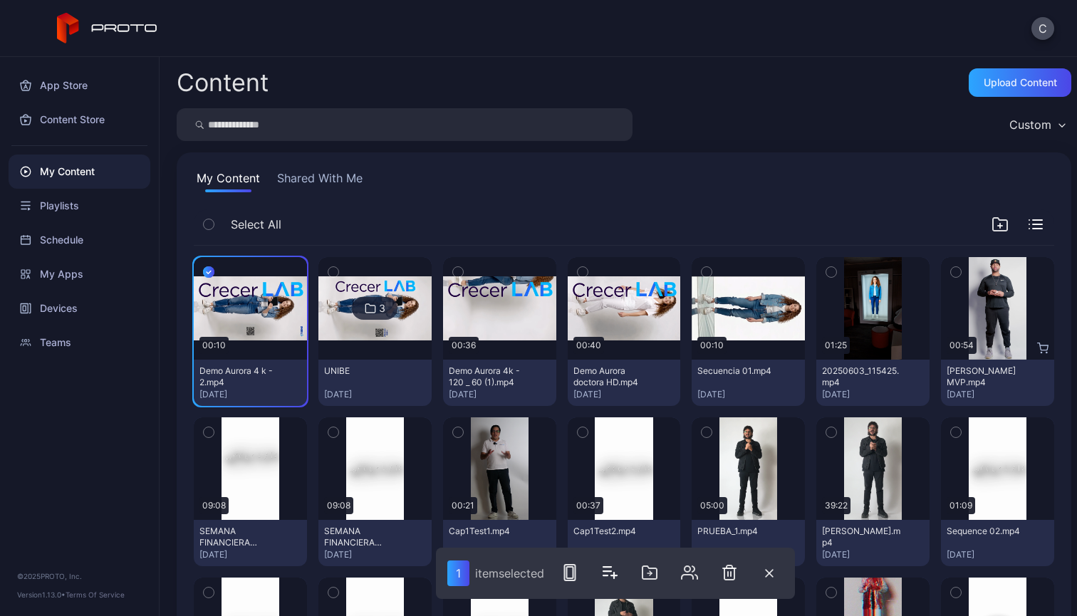
click at [332, 273] on icon "button" at bounding box center [333, 272] width 10 height 16
click at [456, 272] on icon "button" at bounding box center [458, 272] width 4 height 2
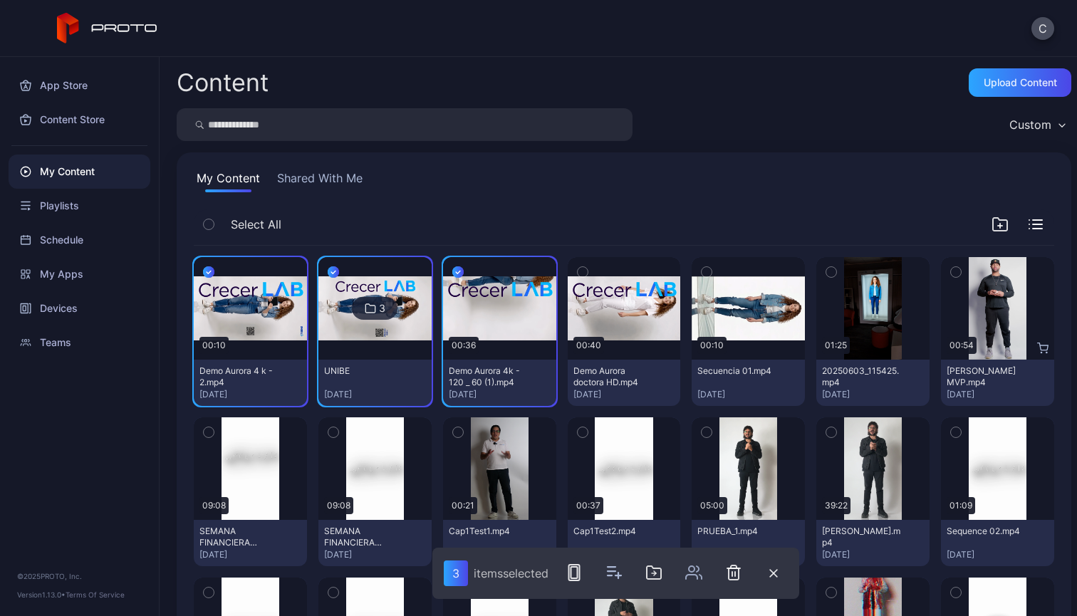
click at [705, 272] on icon "button" at bounding box center [707, 272] width 4 height 2
click at [826, 268] on icon "button" at bounding box center [831, 272] width 10 height 16
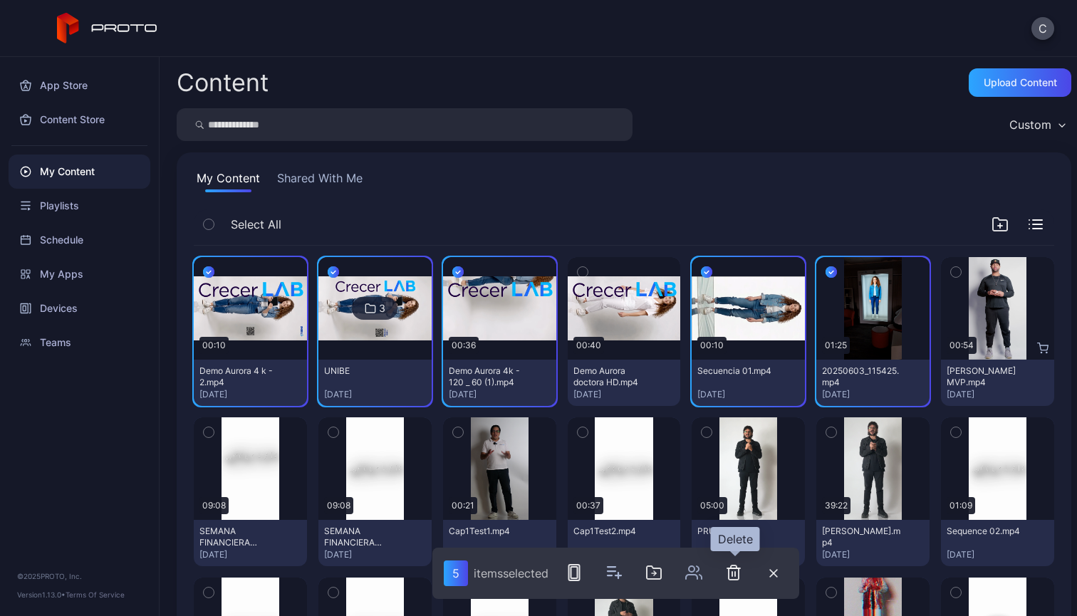
click at [739, 573] on icon "button" at bounding box center [733, 572] width 17 height 17
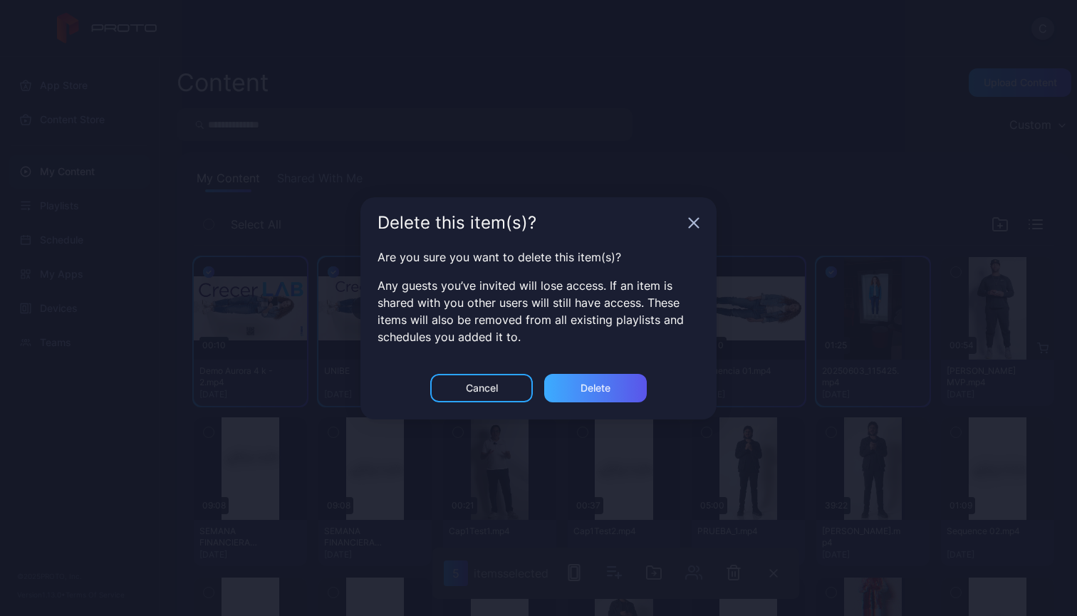
click at [610, 394] on div "Delete" at bounding box center [595, 388] width 103 height 28
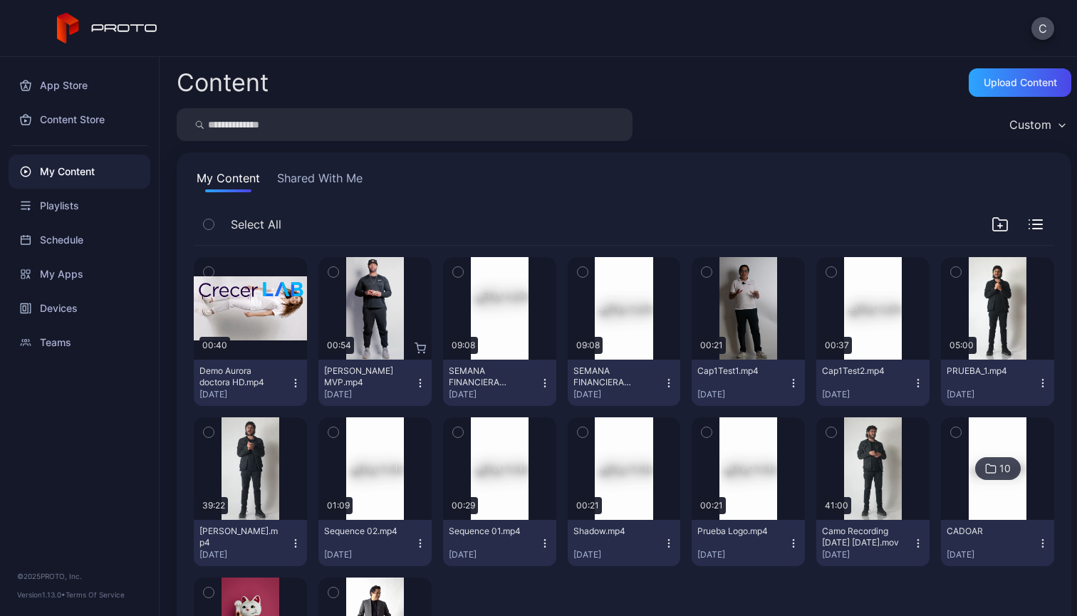
click at [1024, 128] on div "Custom" at bounding box center [1030, 125] width 42 height 14
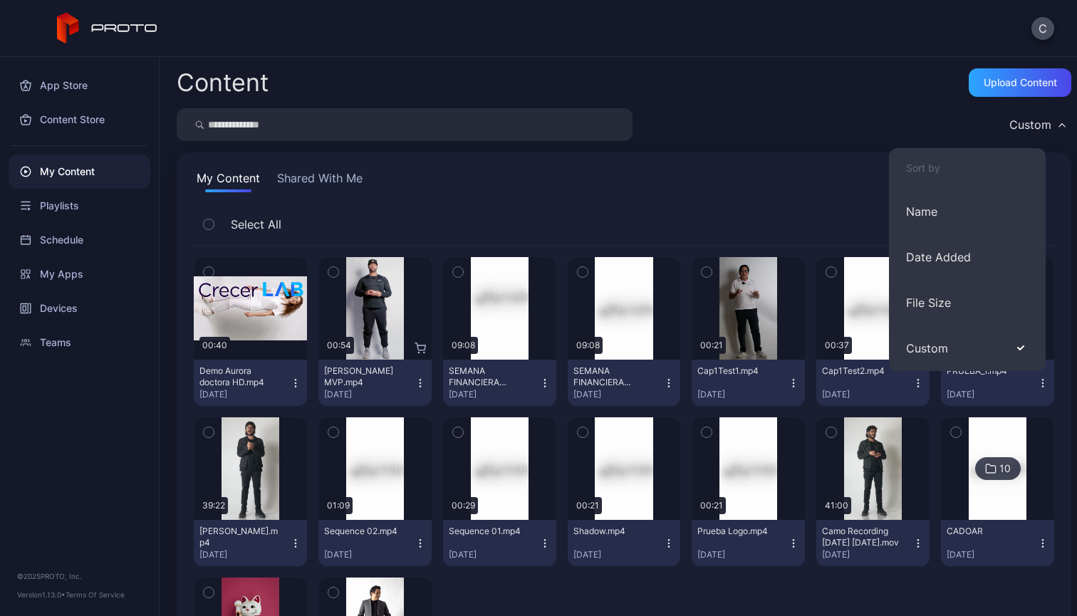
click at [702, 184] on div "My Content Shared With Me" at bounding box center [624, 181] width 861 height 23
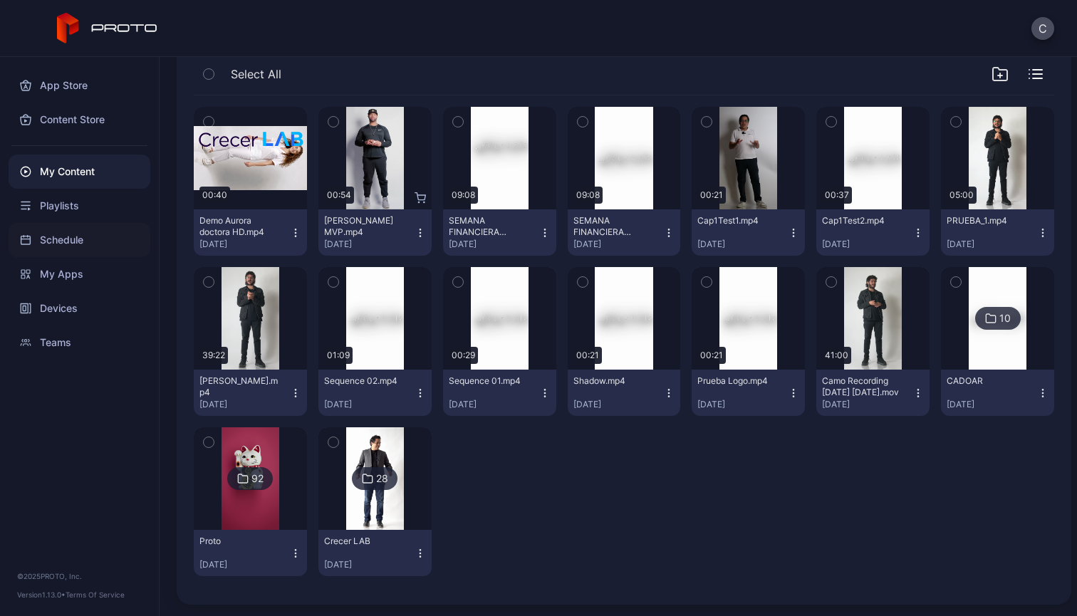
scroll to position [150, 0]
click at [78, 173] on div "My Content" at bounding box center [80, 172] width 142 height 34
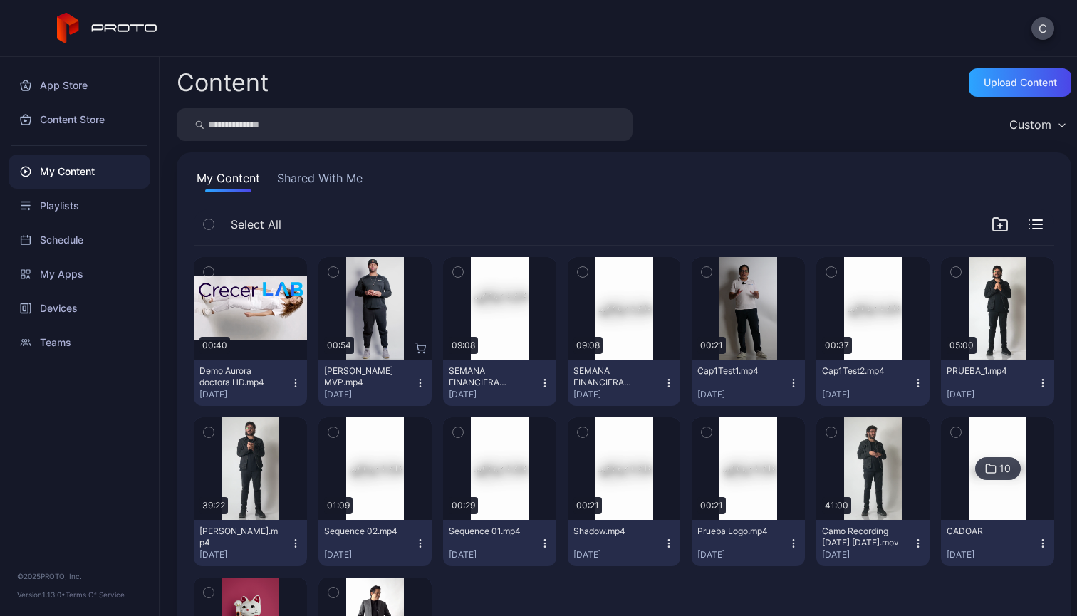
scroll to position [0, 0]
click at [1037, 224] on div "Select All" at bounding box center [624, 227] width 861 height 36
click at [321, 175] on button "Shared With Me" at bounding box center [319, 181] width 91 height 23
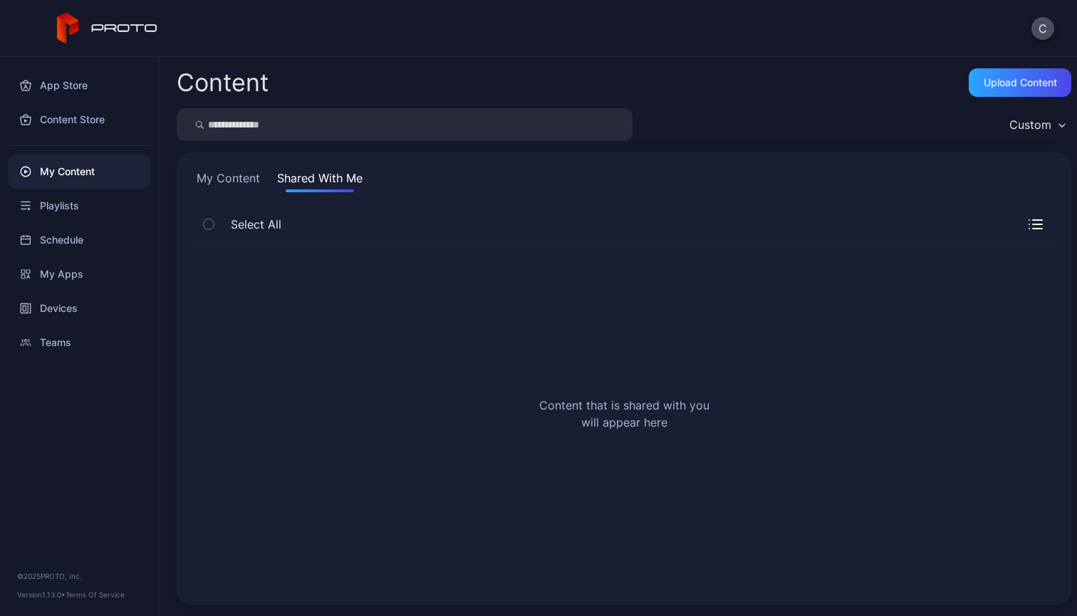
click at [224, 182] on button "My Content" at bounding box center [228, 181] width 69 height 23
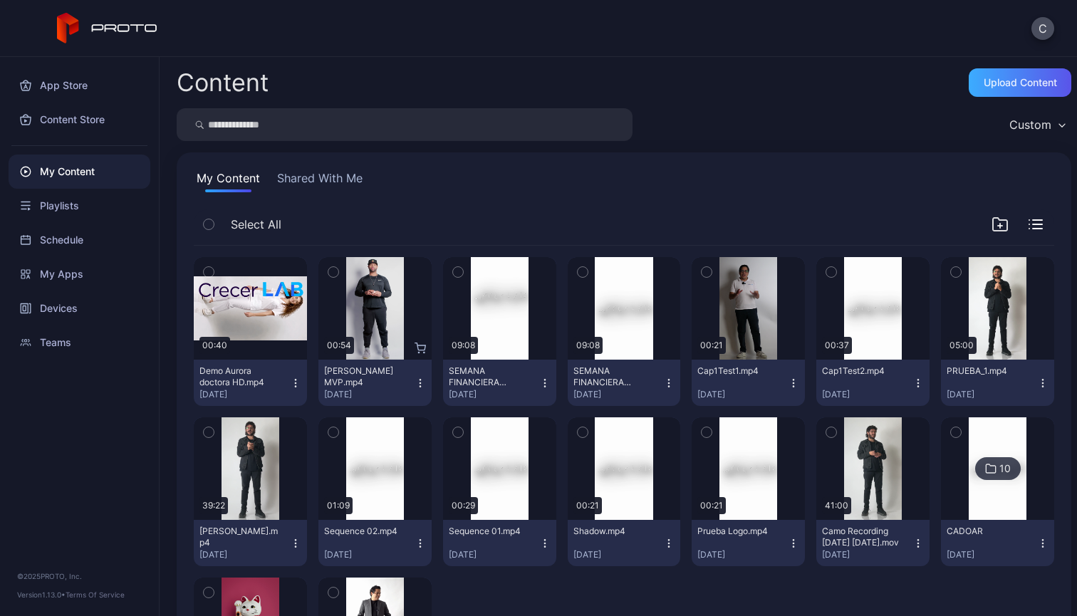
click at [1007, 85] on div "Upload Content" at bounding box center [1020, 82] width 73 height 11
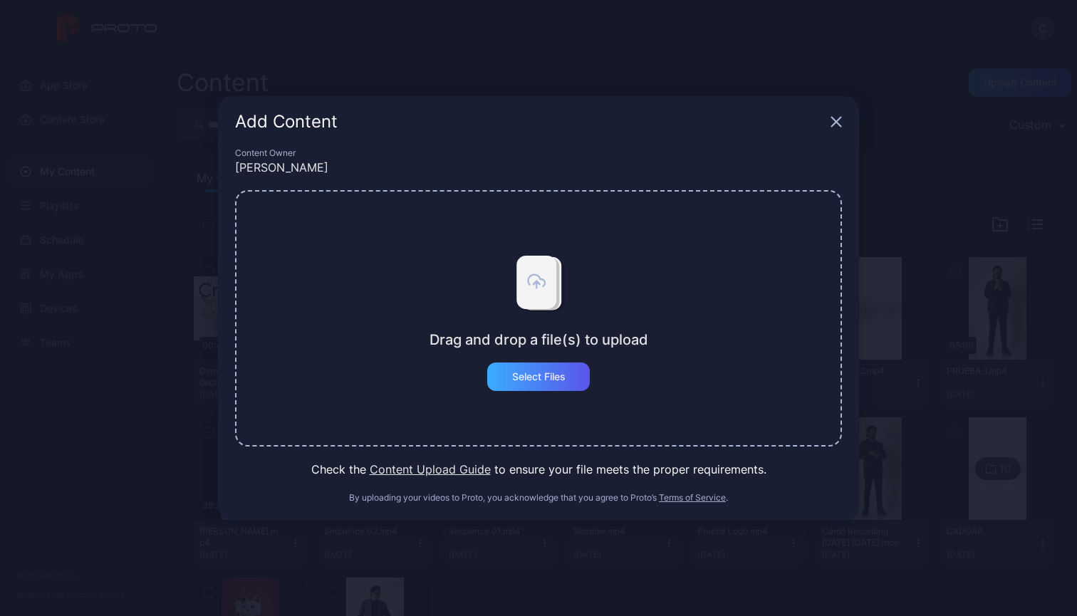
click at [556, 373] on div "Select Files" at bounding box center [538, 376] width 53 height 11
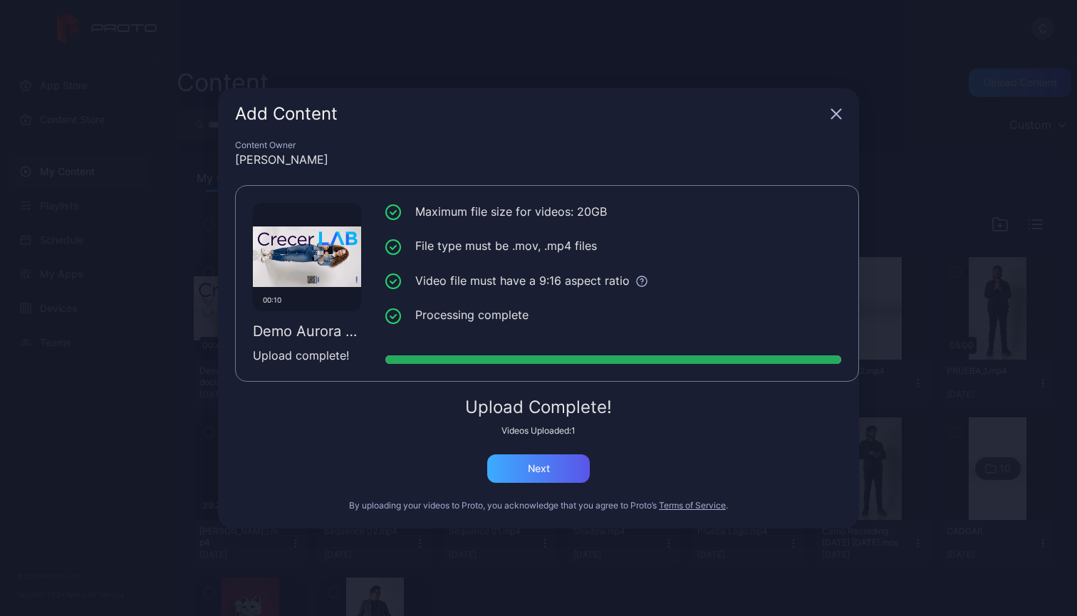
click at [526, 479] on div "Next" at bounding box center [538, 469] width 103 height 28
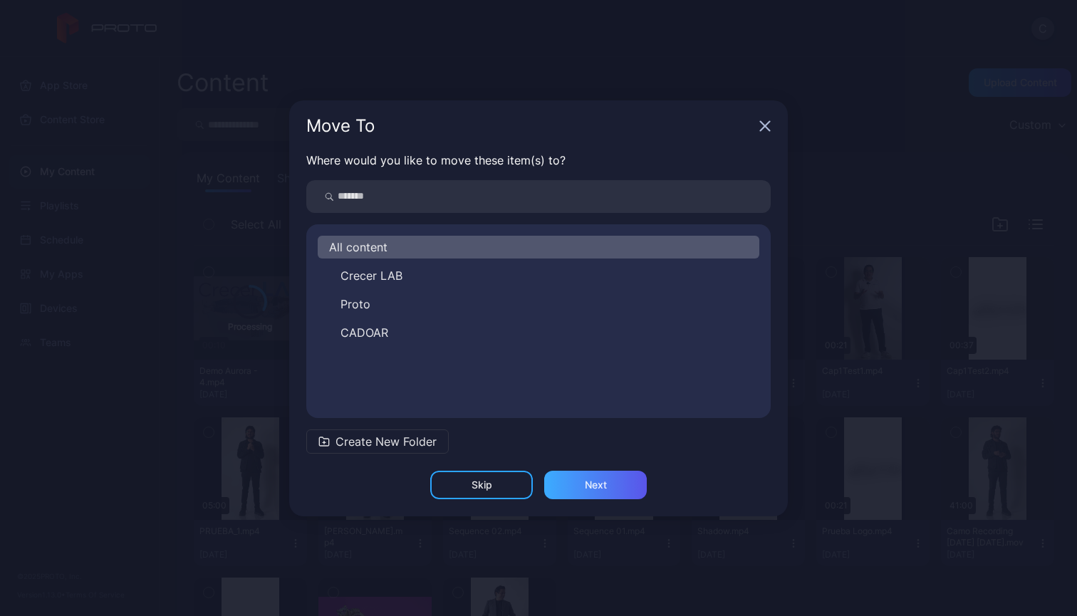
click at [597, 483] on div "Next" at bounding box center [596, 484] width 22 height 11
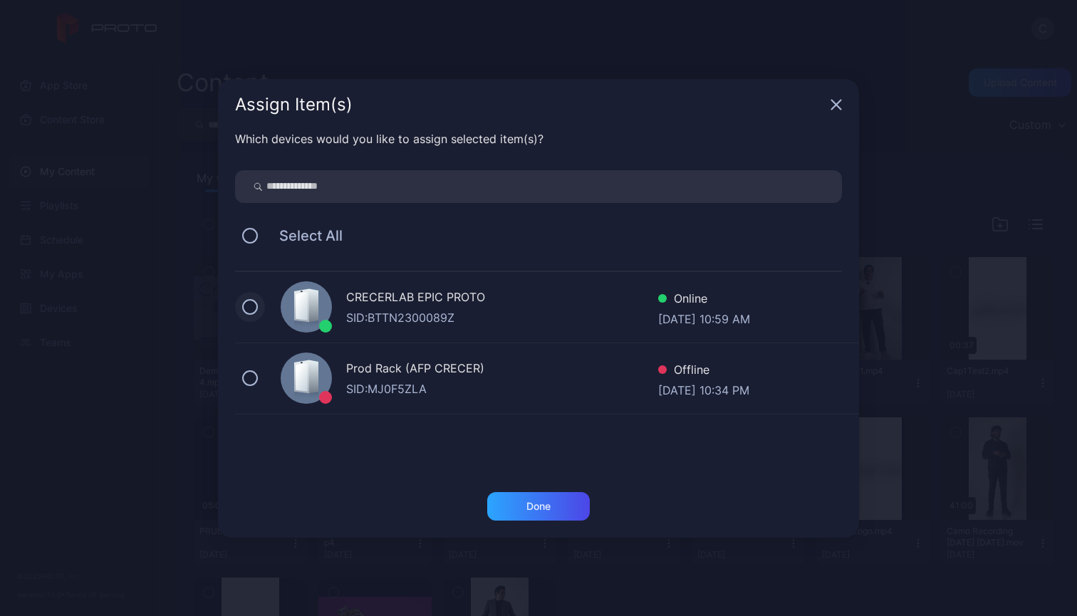
click at [251, 307] on button at bounding box center [250, 307] width 16 height 16
click at [513, 502] on div "Done" at bounding box center [538, 506] width 103 height 28
